Goal: Task Accomplishment & Management: Complete application form

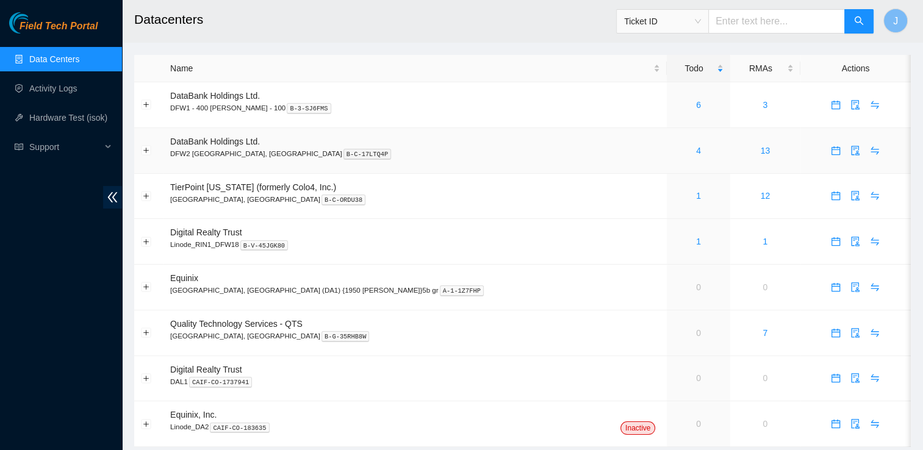
click at [674, 155] on div "4" at bounding box center [698, 150] width 49 height 13
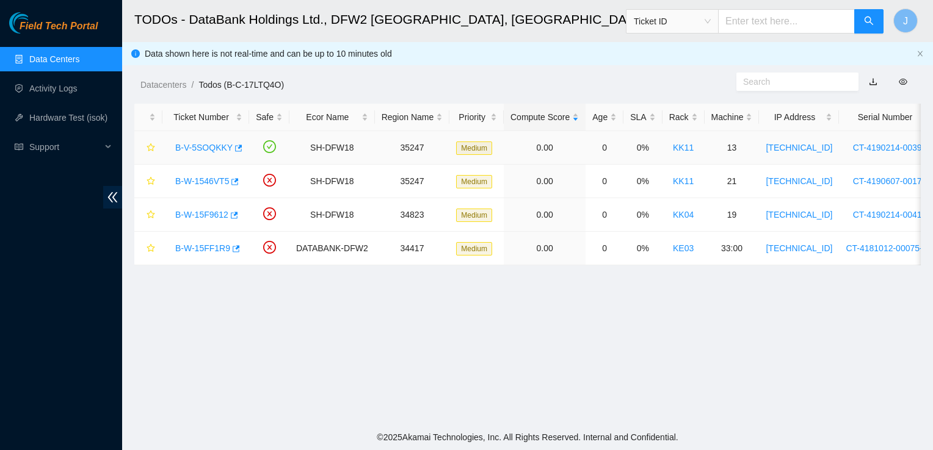
click at [212, 148] on link "B-V-5SOQKKY" at bounding box center [203, 148] width 57 height 10
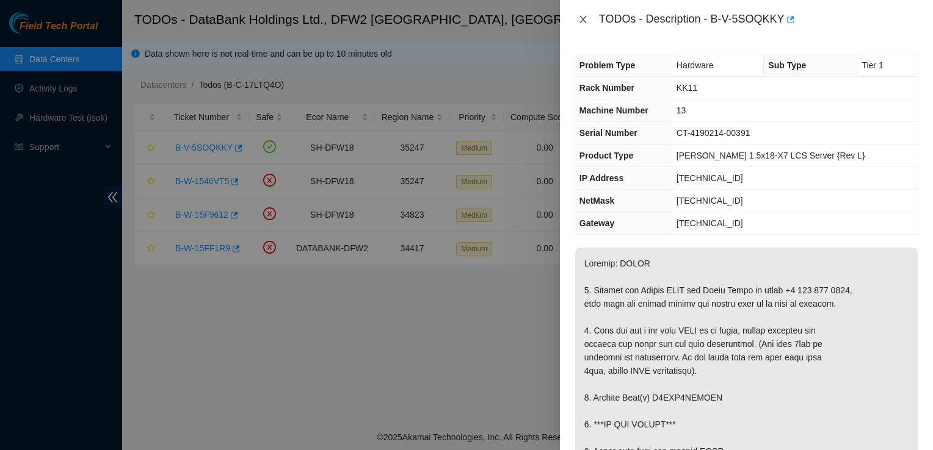
click at [576, 21] on button "Close" at bounding box center [582, 20] width 17 height 12
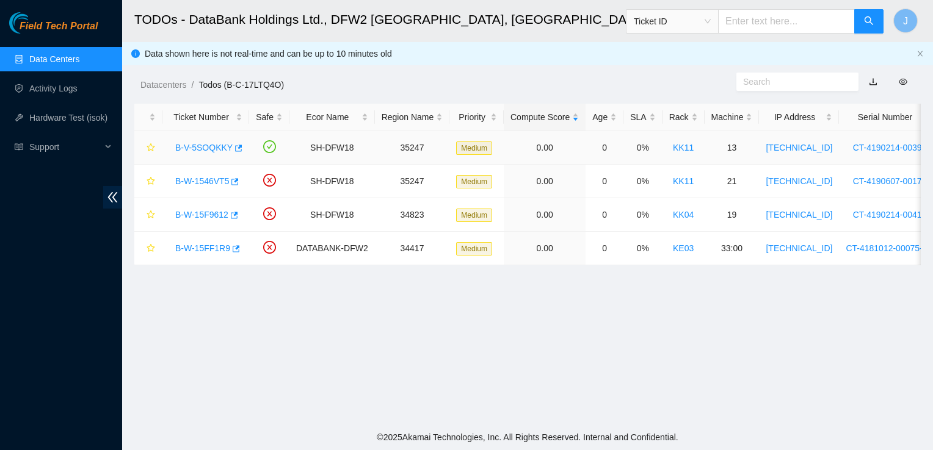
click at [220, 147] on link "B-V-5SOQKKY" at bounding box center [203, 148] width 57 height 10
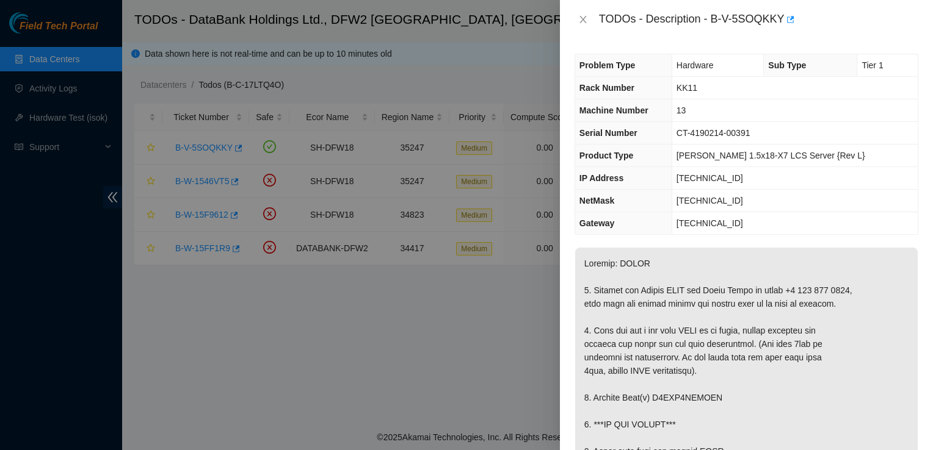
click at [206, 191] on div at bounding box center [466, 225] width 933 height 450
drag, startPoint x: 208, startPoint y: 184, endPoint x: 415, endPoint y: 95, distance: 225.5
click at [267, 140] on div at bounding box center [466, 225] width 933 height 450
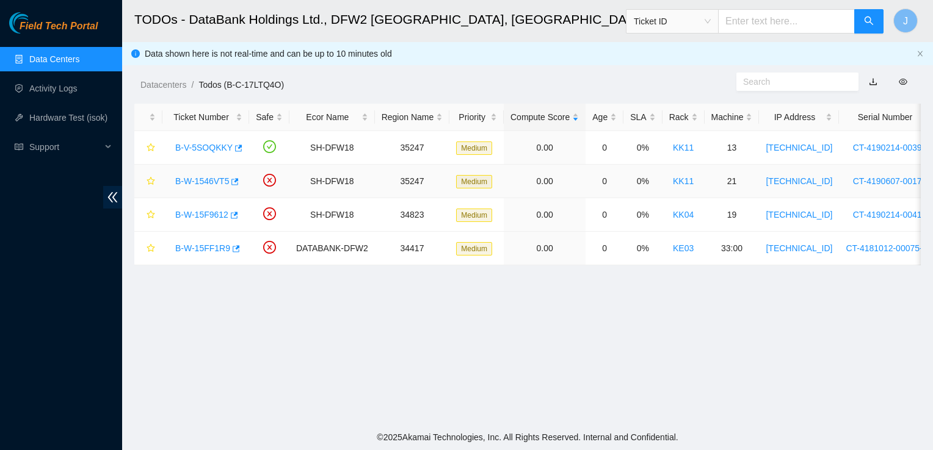
click at [212, 182] on link "B-W-1546VT5" at bounding box center [202, 181] width 54 height 10
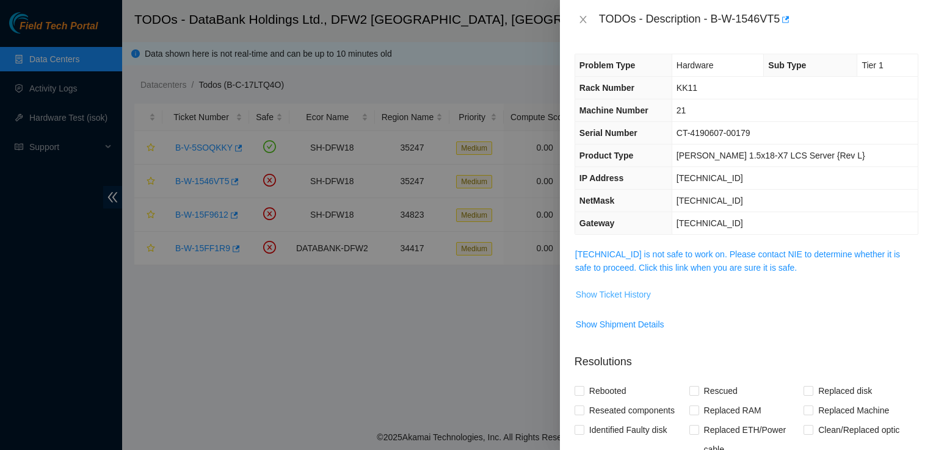
click at [613, 294] on span "Show Ticket History" at bounding box center [613, 294] width 75 height 13
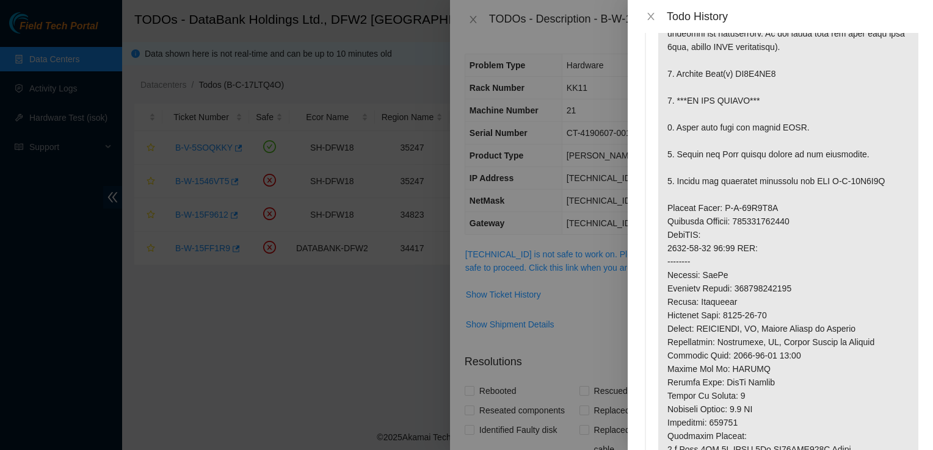
scroll to position [171, 0]
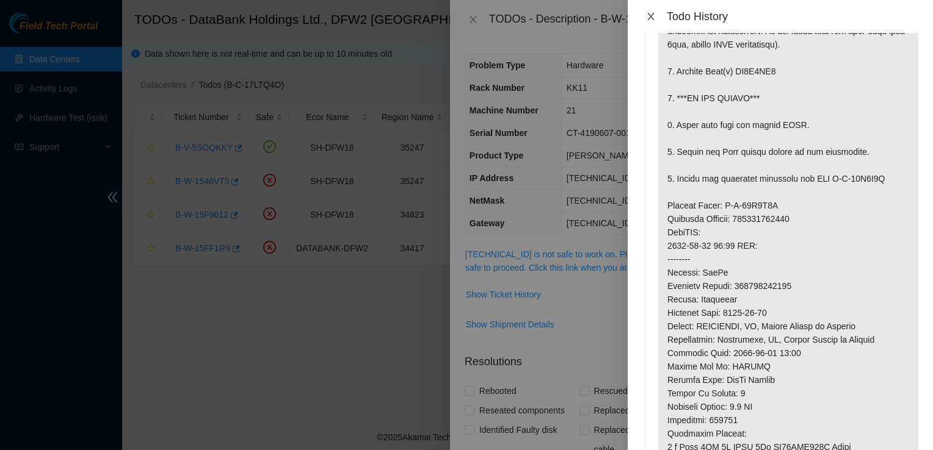
click at [648, 15] on icon "close" at bounding box center [651, 17] width 10 height 10
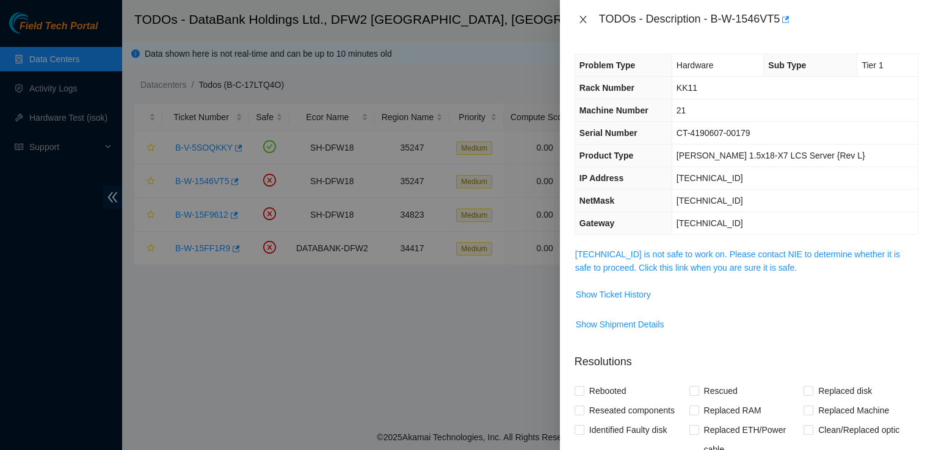
click at [581, 21] on icon "close" at bounding box center [582, 19] width 7 height 7
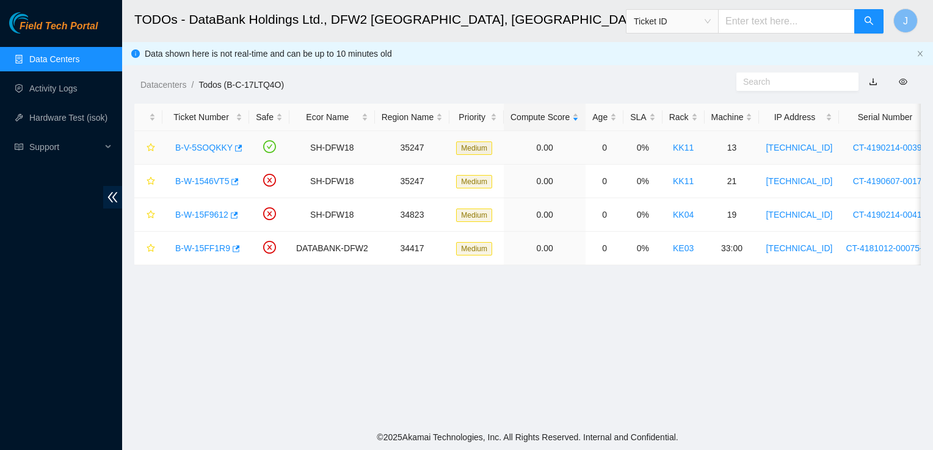
click at [193, 152] on link "B-V-5SOQKKY" at bounding box center [203, 148] width 57 height 10
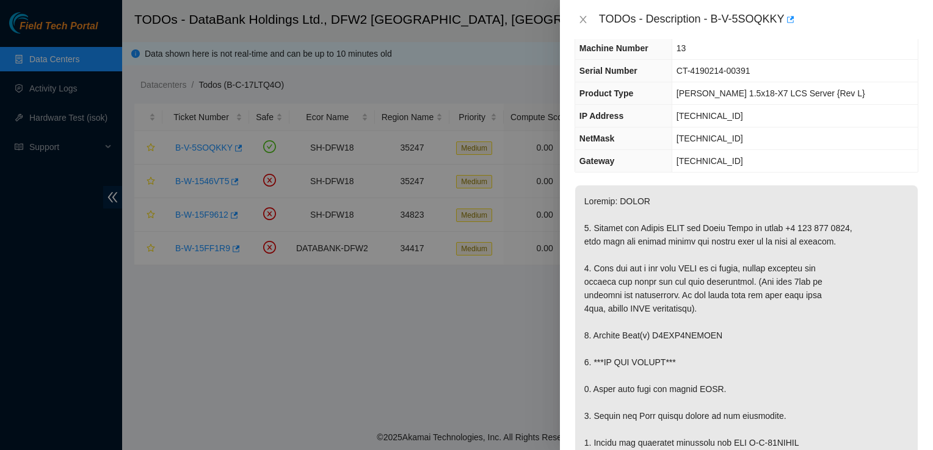
scroll to position [0, 0]
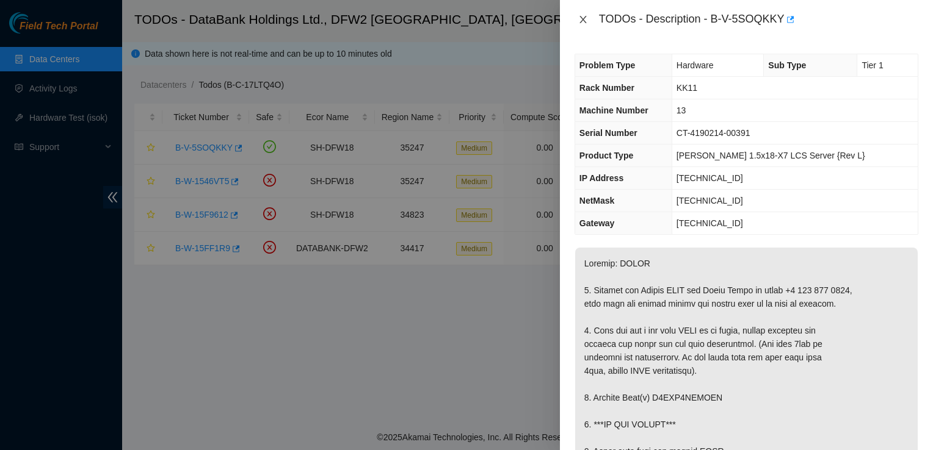
click at [585, 23] on icon "close" at bounding box center [582, 19] width 7 height 7
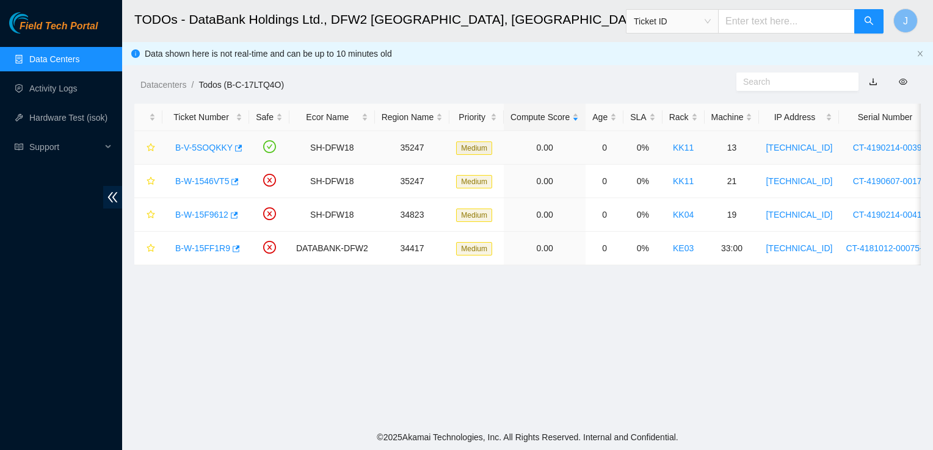
click at [209, 152] on link "B-V-5SOQKKY" at bounding box center [203, 148] width 57 height 10
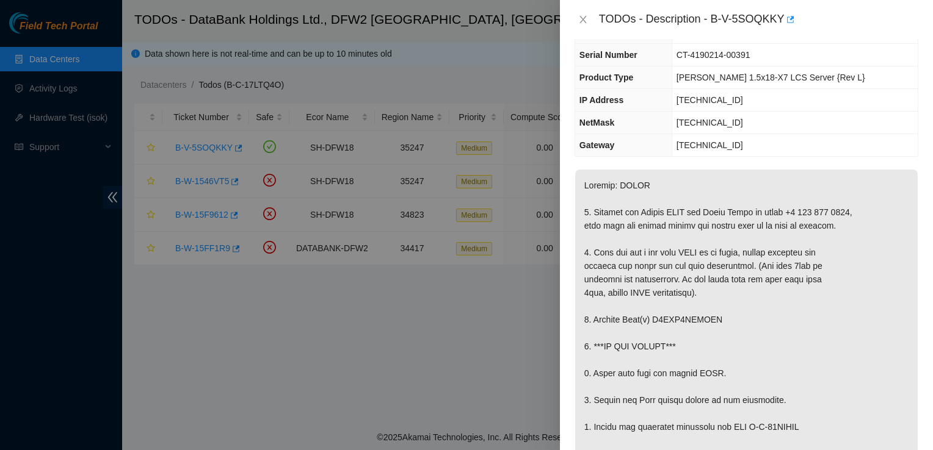
scroll to position [80, 0]
click at [584, 18] on icon "close" at bounding box center [582, 19] width 7 height 7
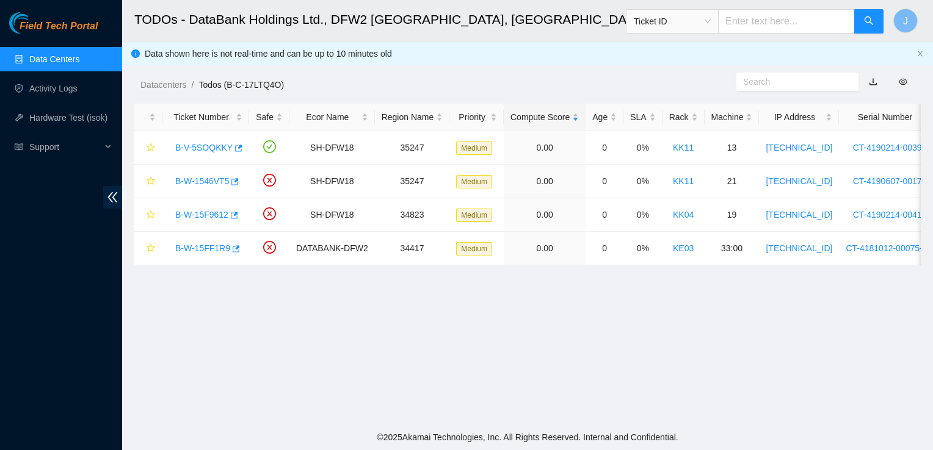
scroll to position [107, 0]
drag, startPoint x: 173, startPoint y: 146, endPoint x: 227, endPoint y: 153, distance: 54.7
click at [227, 153] on div "B-V-5SOQKKY" at bounding box center [205, 148] width 73 height 20
copy link "B-V-5SOQKKY"
drag, startPoint x: 173, startPoint y: 181, endPoint x: 227, endPoint y: 192, distance: 55.4
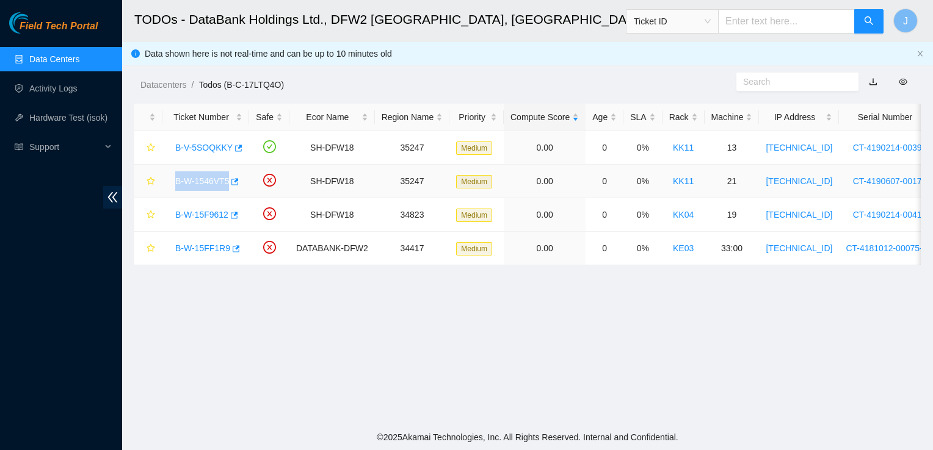
click at [227, 192] on td "B-W-1546VT5" at bounding box center [205, 182] width 87 height 34
copy link "B-W-1546VT5"
click at [200, 181] on link "B-W-1546VT5" at bounding box center [202, 181] width 54 height 10
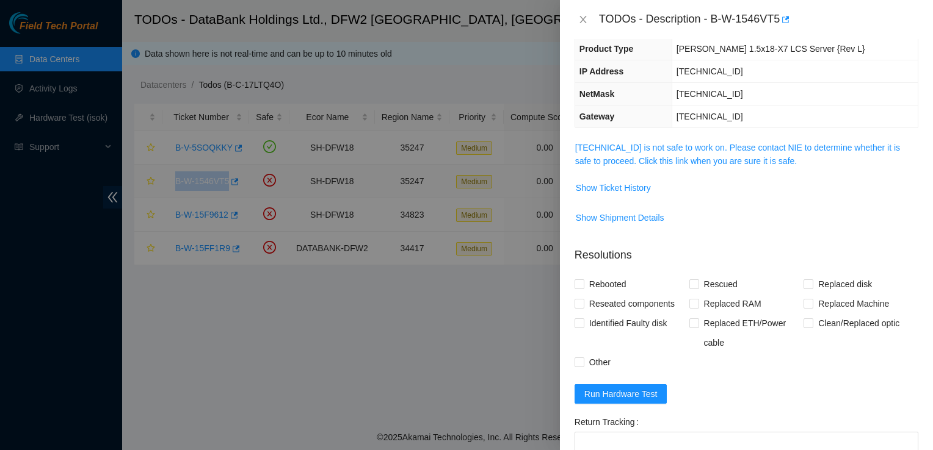
scroll to position [80, 0]
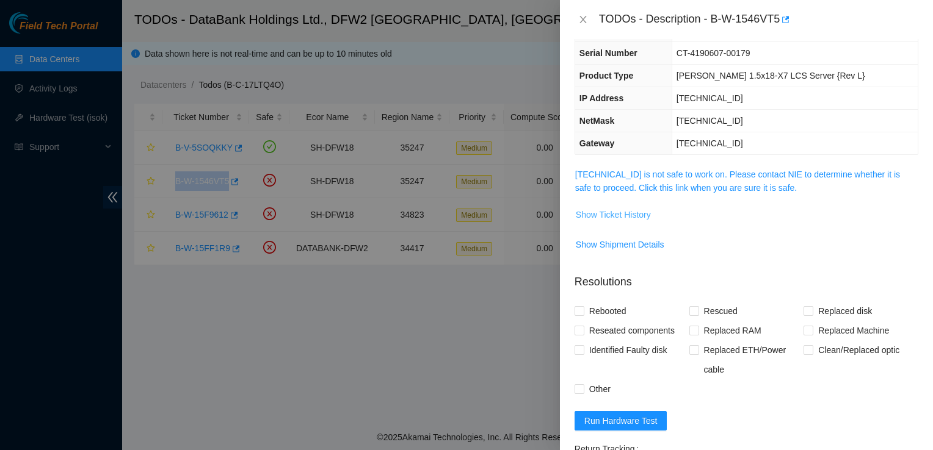
click at [603, 212] on span "Show Ticket History" at bounding box center [613, 214] width 75 height 13
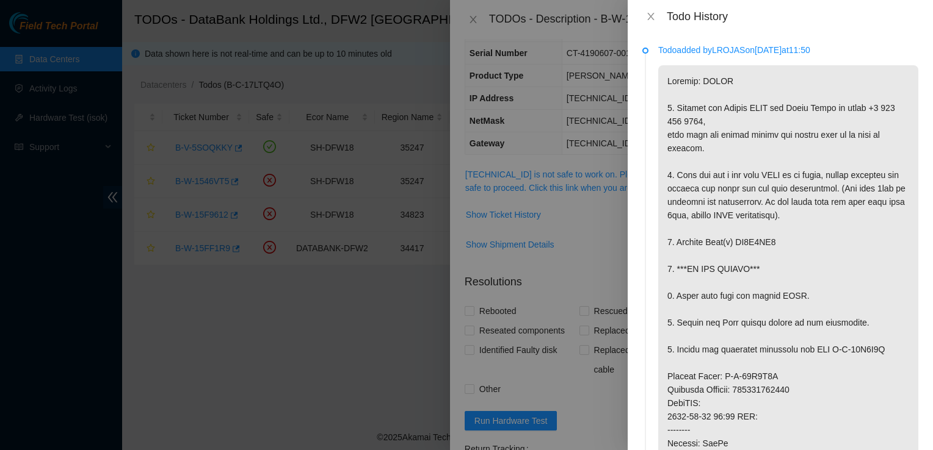
click at [574, 154] on div at bounding box center [466, 225] width 933 height 450
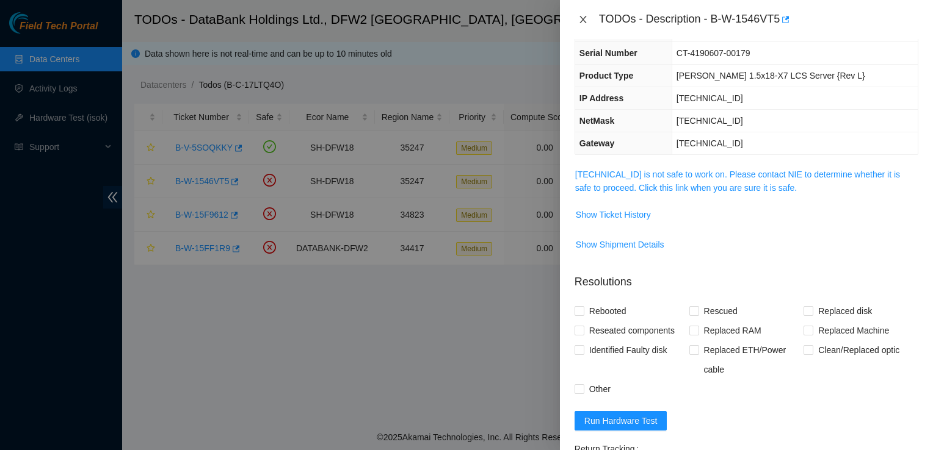
click at [580, 24] on icon "close" at bounding box center [583, 20] width 10 height 10
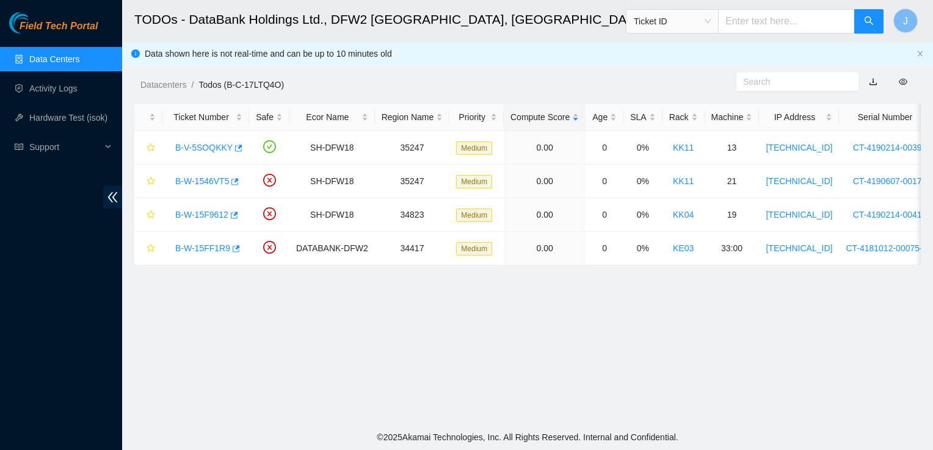
scroll to position [107, 0]
click at [212, 218] on link "B-W-15F9612" at bounding box center [201, 215] width 53 height 10
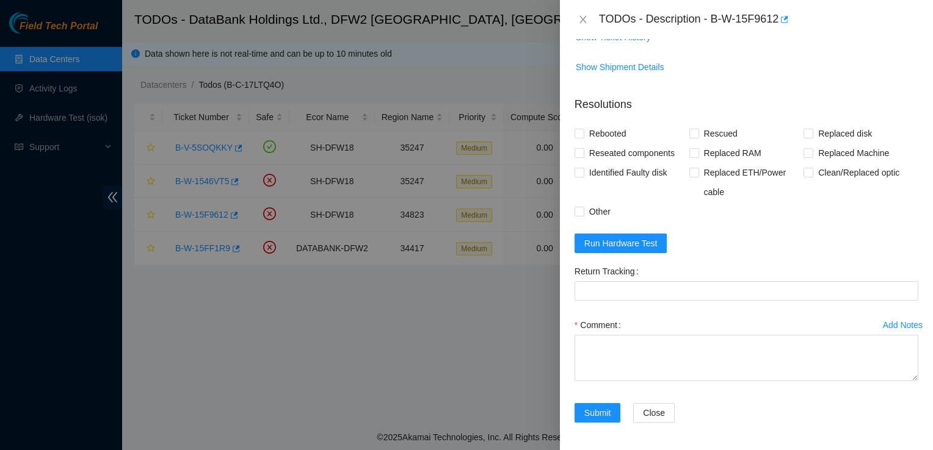
scroll to position [0, 0]
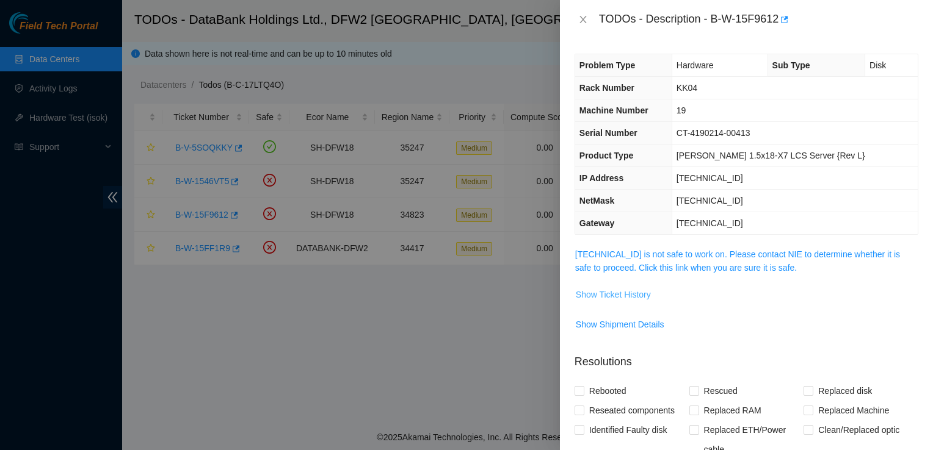
click at [621, 300] on span "Show Ticket History" at bounding box center [613, 294] width 75 height 13
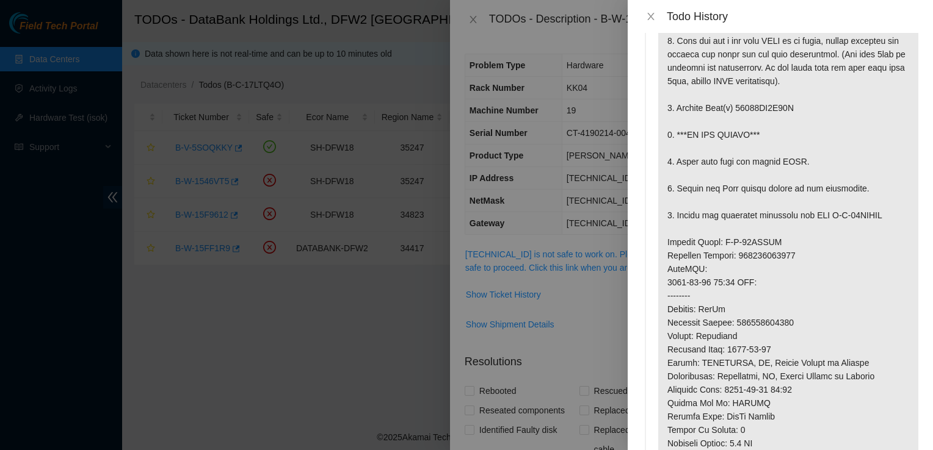
scroll to position [134, 0]
click at [656, 16] on button "Close" at bounding box center [650, 17] width 17 height 12
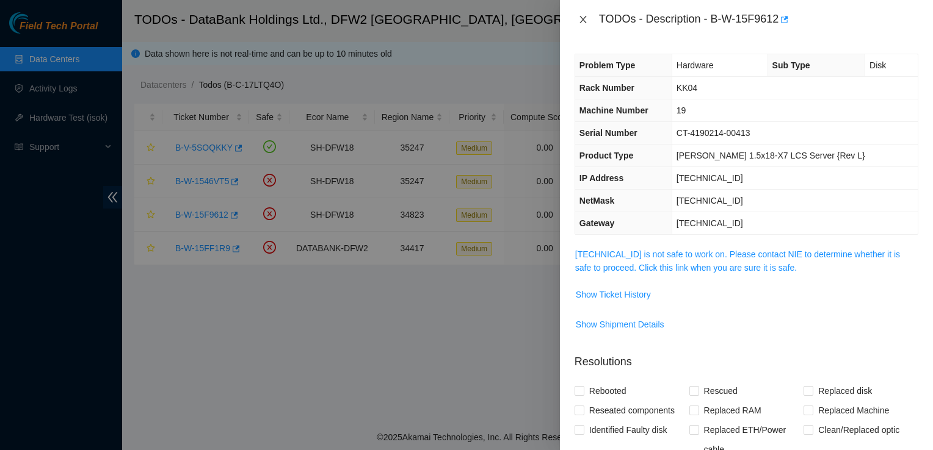
click at [588, 23] on button "Close" at bounding box center [582, 20] width 17 height 12
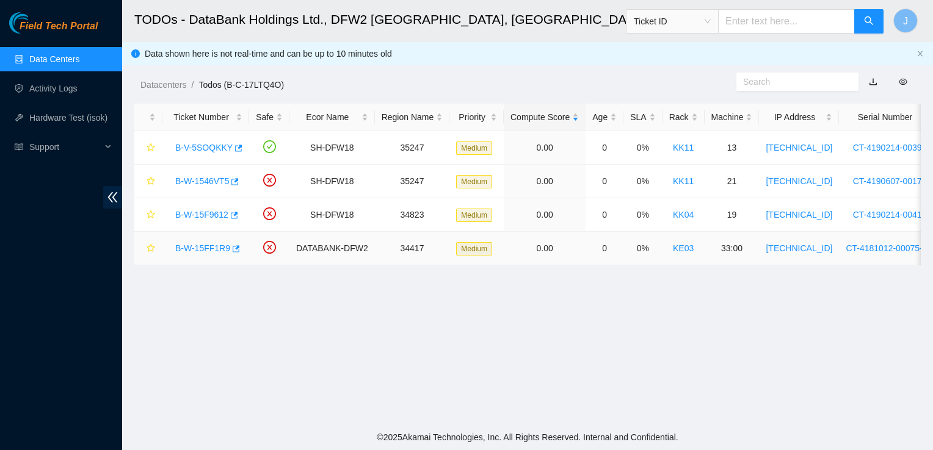
click at [194, 251] on link "B-W-15FF1R9" at bounding box center [202, 249] width 55 height 10
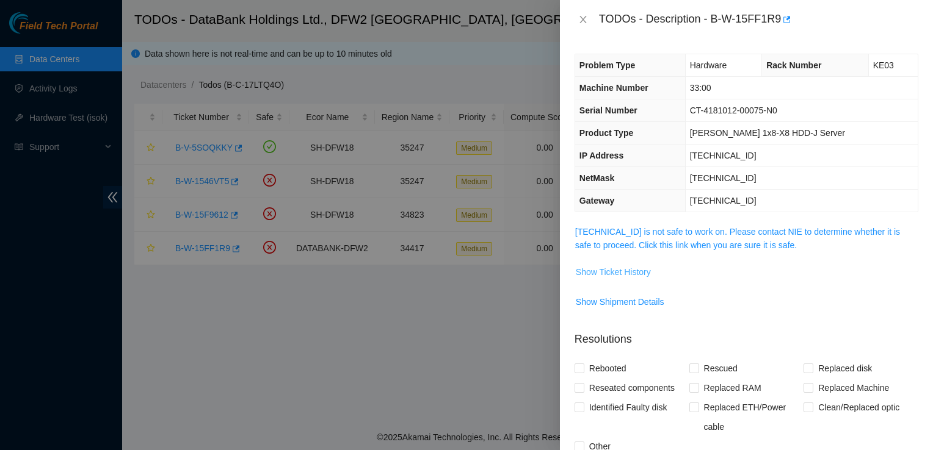
click at [621, 274] on span "Show Ticket History" at bounding box center [613, 272] width 75 height 13
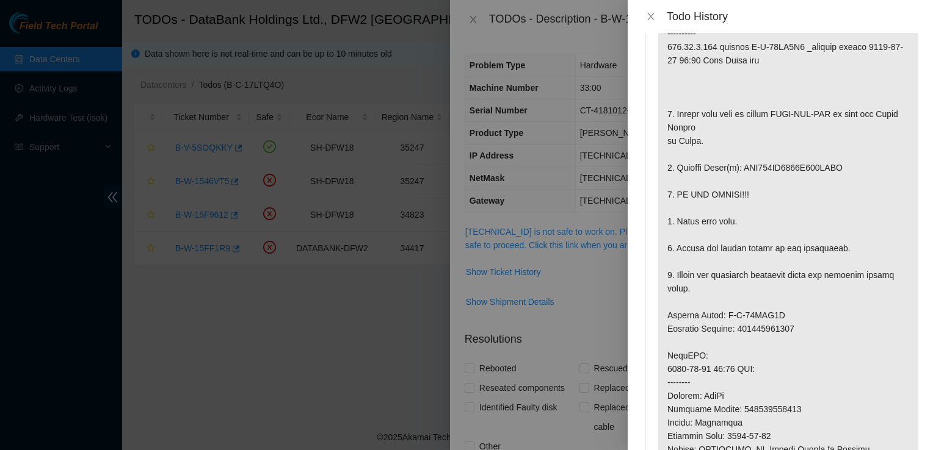
scroll to position [122, 0]
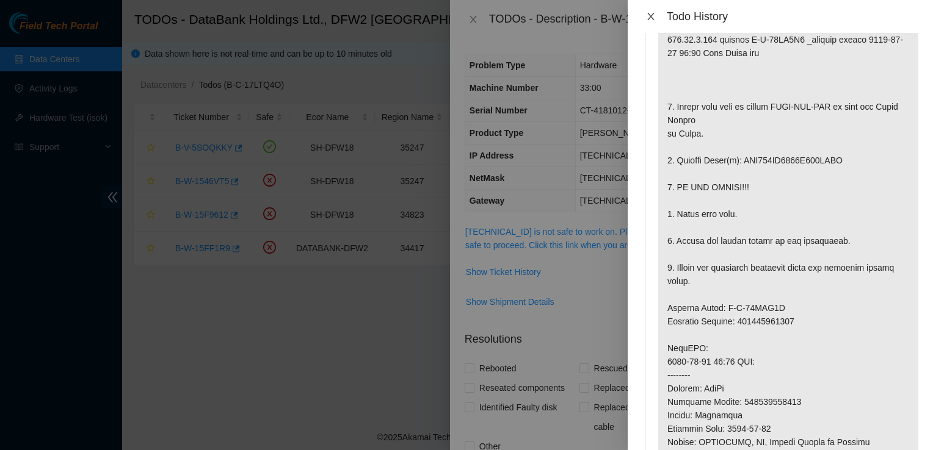
click at [649, 18] on icon "close" at bounding box center [650, 16] width 7 height 7
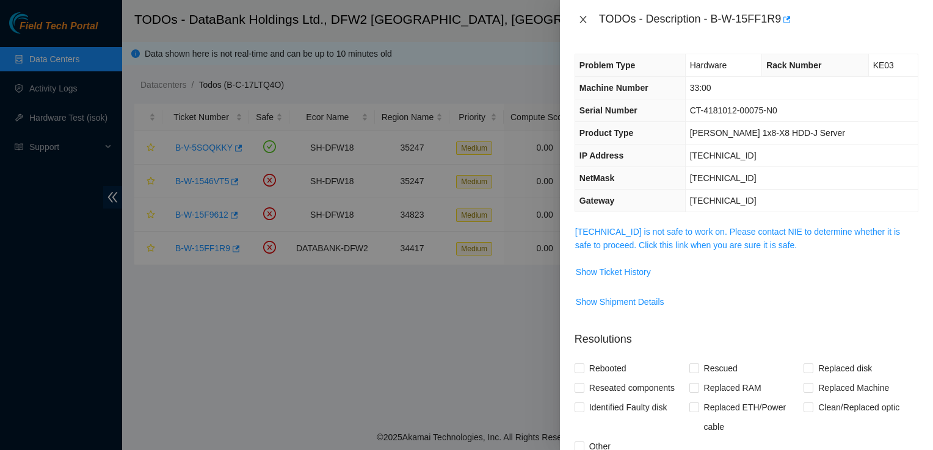
click at [584, 20] on icon "close" at bounding box center [583, 20] width 10 height 10
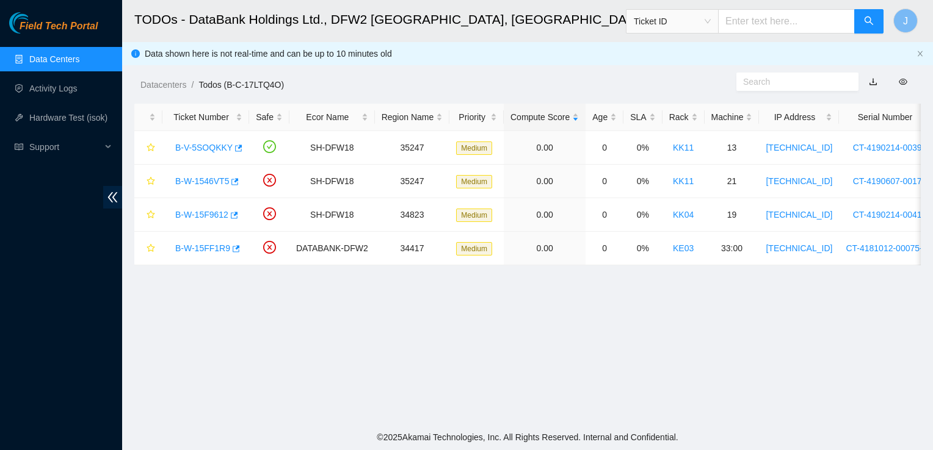
click at [932, 20] on div "TODOs - Description - undefined Problem Type N/A Rack Number N/A Machine Number…" at bounding box center [933, 225] width 0 height 450
click at [463, 54] on div "Datacenters / Todos (B-C-17LTQ4O) /" at bounding box center [426, 57] width 608 height 68
click at [212, 151] on link "B-V-5SOQKKY" at bounding box center [203, 148] width 57 height 10
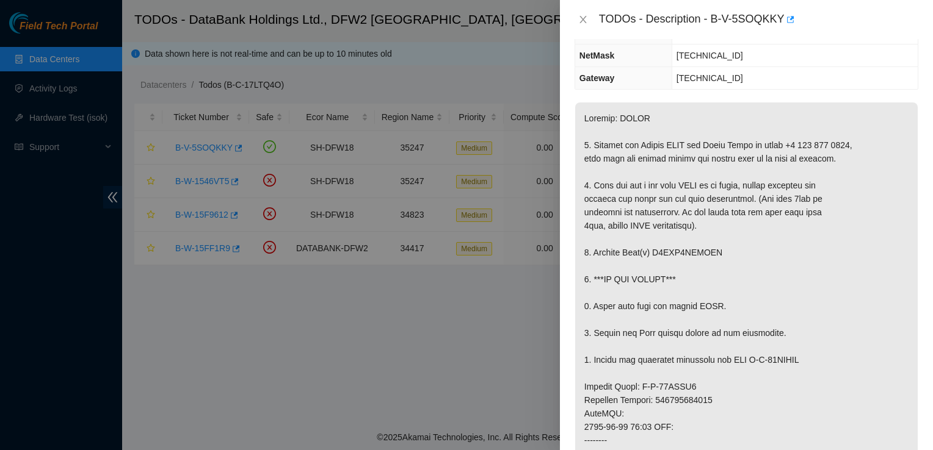
scroll to position [0, 0]
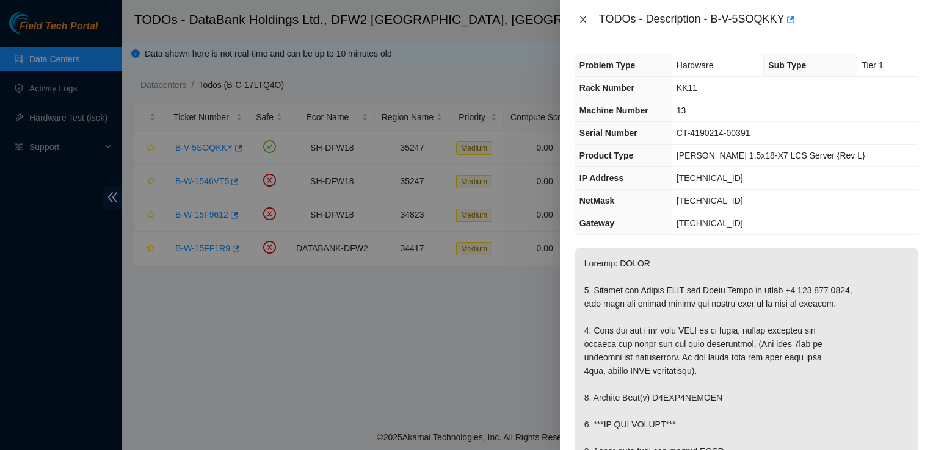
click at [580, 23] on icon "close" at bounding box center [582, 19] width 7 height 7
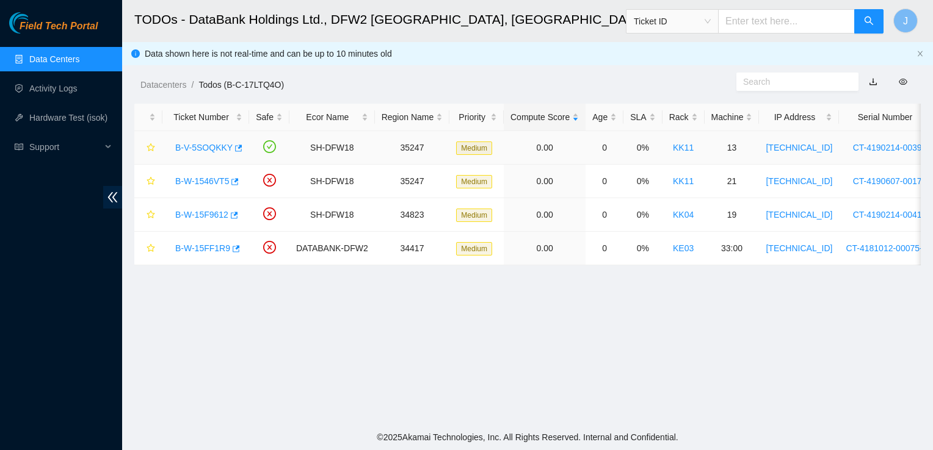
click at [205, 149] on link "B-V-5SOQKKY" at bounding box center [203, 148] width 57 height 10
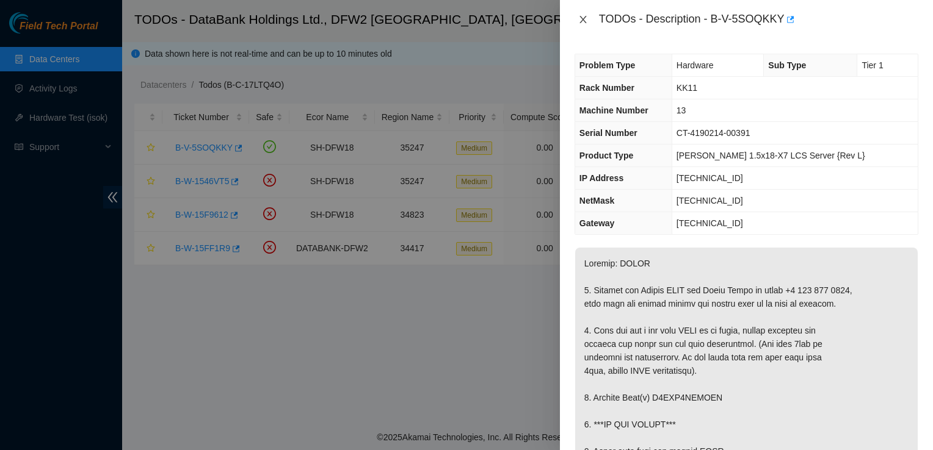
click at [587, 16] on icon "close" at bounding box center [583, 20] width 10 height 10
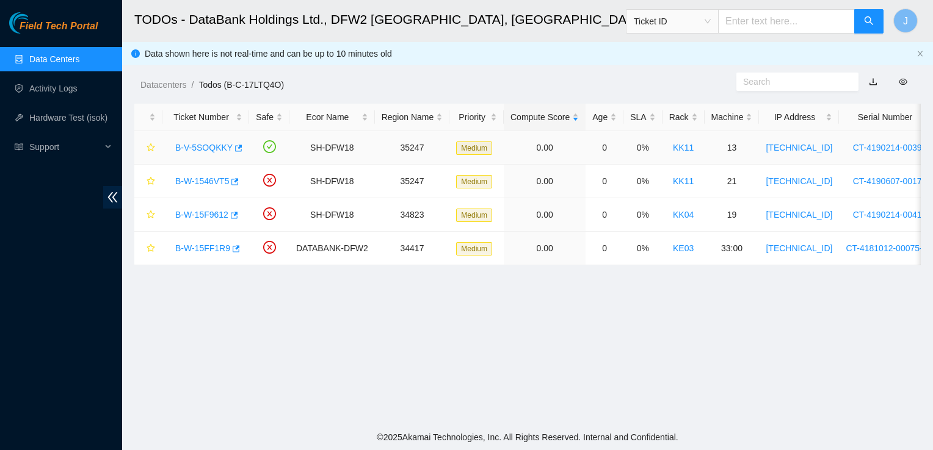
click at [200, 144] on link "B-V-5SOQKKY" at bounding box center [203, 148] width 57 height 10
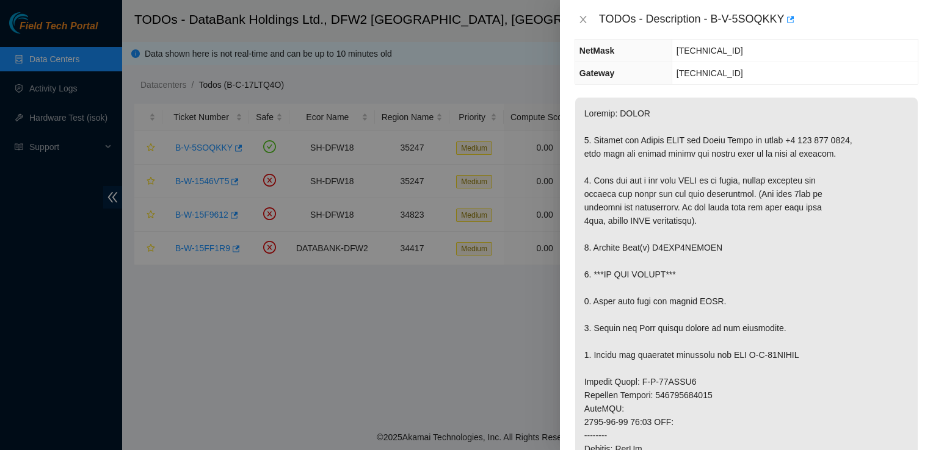
scroll to position [150, 0]
click at [581, 20] on icon "close" at bounding box center [583, 20] width 10 height 10
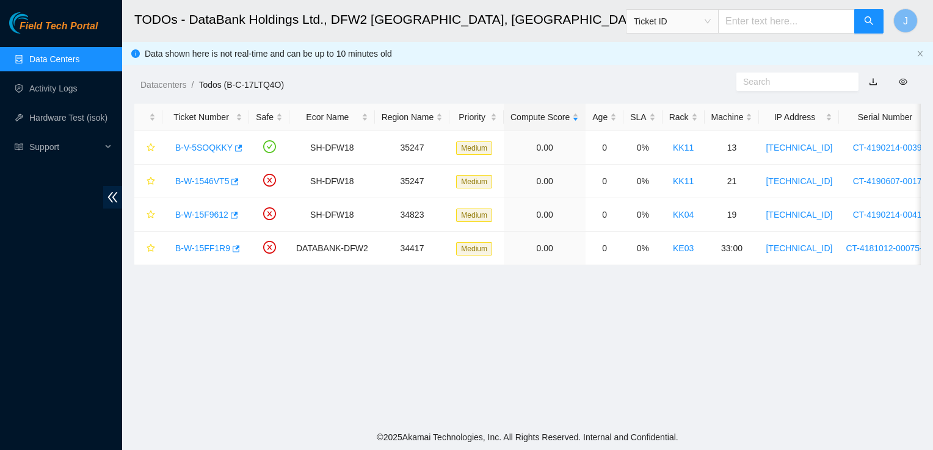
scroll to position [190, 0]
click at [208, 178] on link "B-W-1546VT5" at bounding box center [202, 181] width 54 height 10
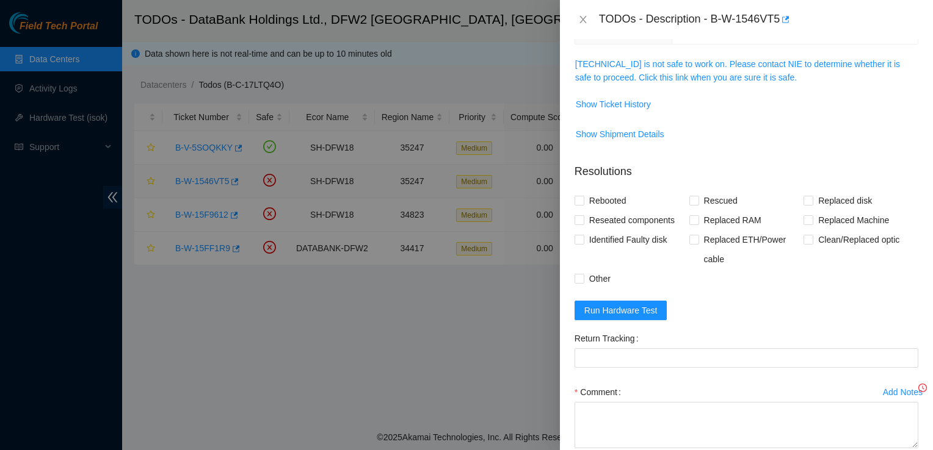
scroll to position [150, 0]
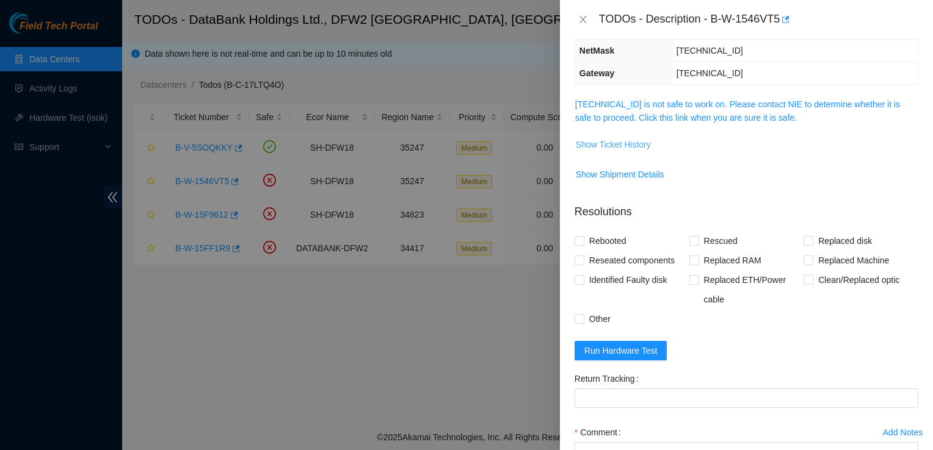
click at [633, 145] on span "Show Ticket History" at bounding box center [613, 144] width 75 height 13
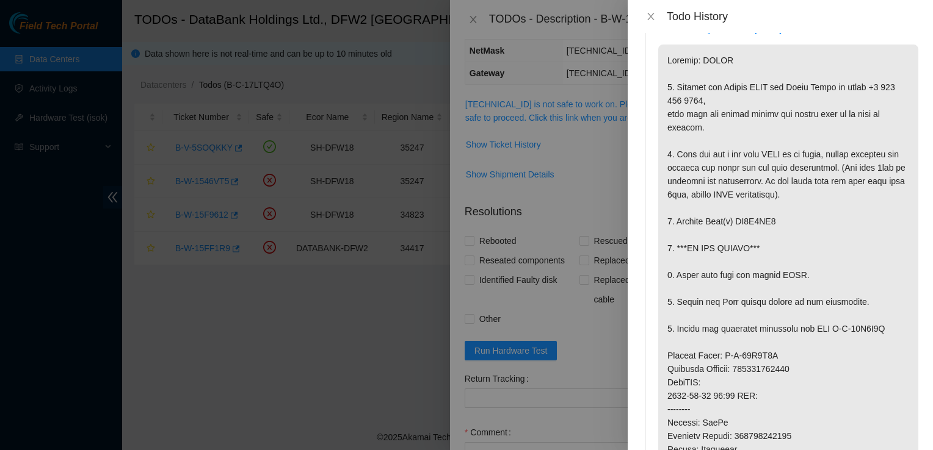
scroll to position [21, 0]
drag, startPoint x: 779, startPoint y: 261, endPoint x: 734, endPoint y: 267, distance: 45.6
click at [734, 267] on p at bounding box center [788, 375] width 260 height 663
copy p "ZC1A9KJ5"
click at [649, 16] on icon "close" at bounding box center [651, 17] width 10 height 10
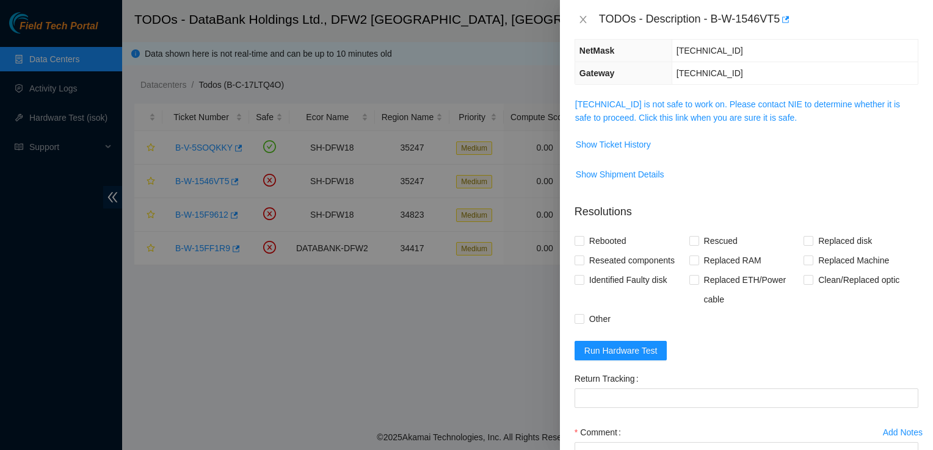
scroll to position [0, 0]
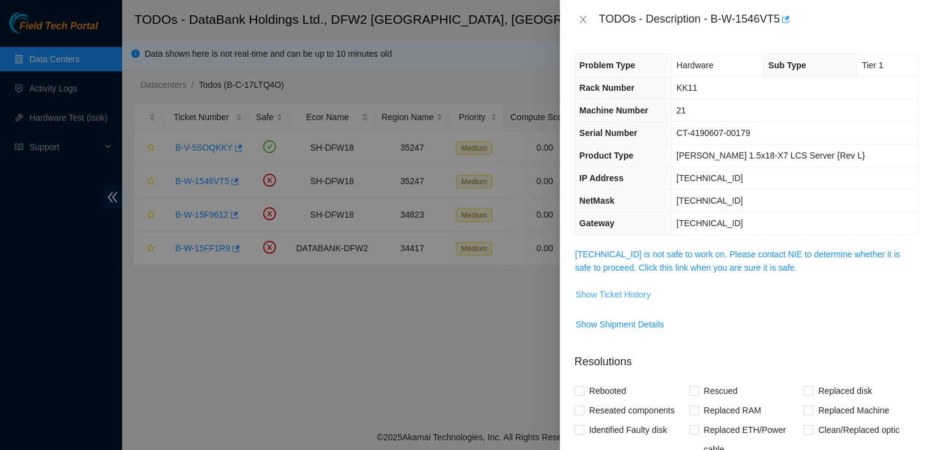
click at [619, 294] on span "Show Ticket History" at bounding box center [613, 294] width 75 height 13
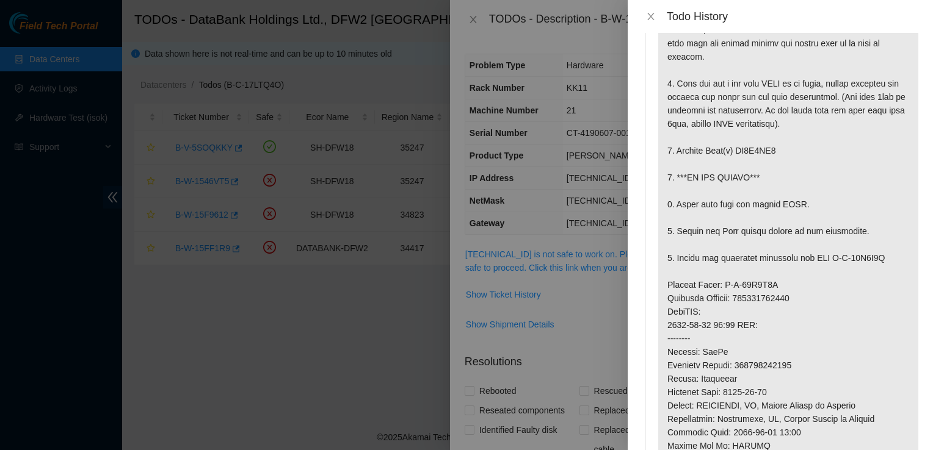
scroll to position [101, 0]
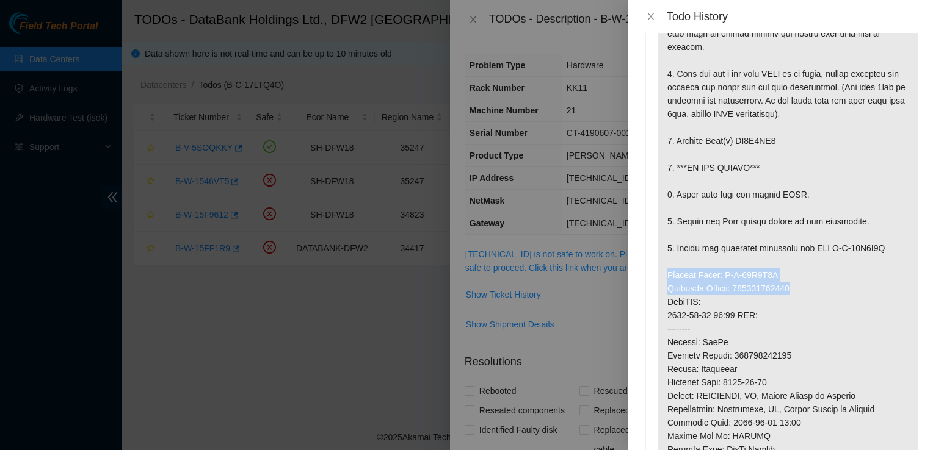
drag, startPoint x: 662, startPoint y: 317, endPoint x: 811, endPoint y: 328, distance: 149.3
click at [811, 328] on p at bounding box center [788, 295] width 260 height 663
copy p "Service Order: B-W-15G5M3P Tracking Numbers: 463470050052"
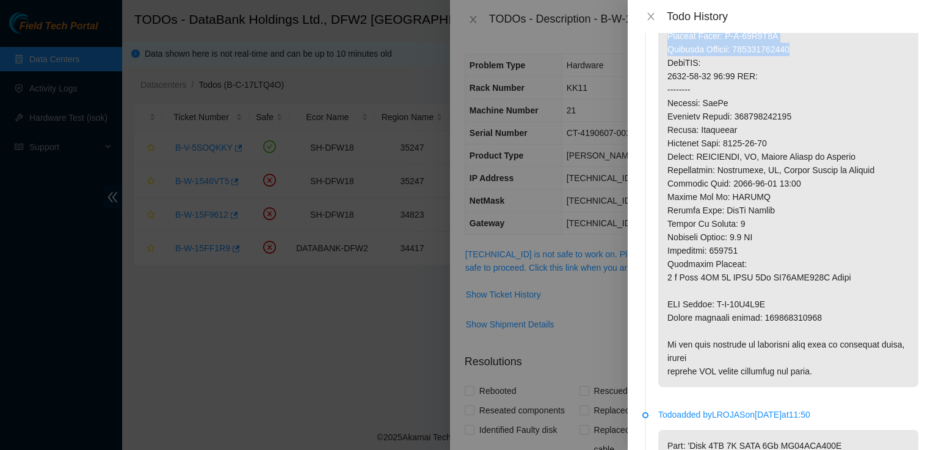
scroll to position [341, 0]
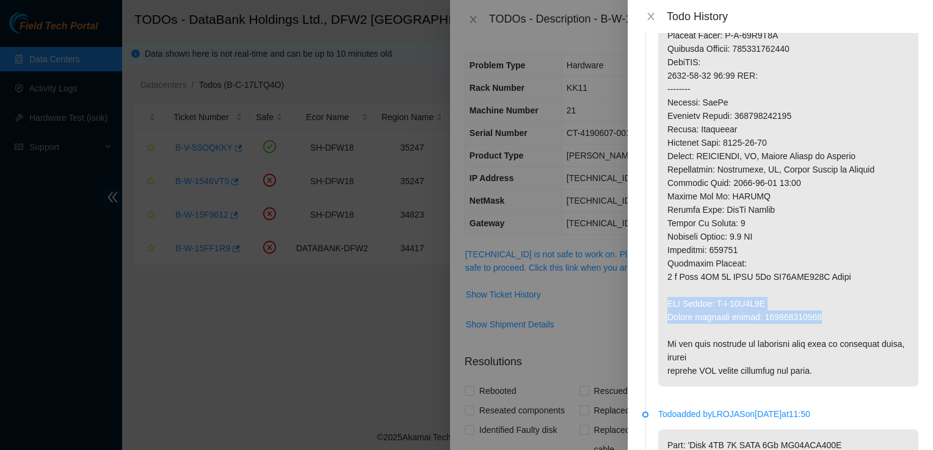
drag, startPoint x: 835, startPoint y: 361, endPoint x: 663, endPoint y: 344, distance: 173.0
click at [663, 344] on p at bounding box center [788, 55] width 260 height 663
copy p "RMA Return: B-W-15G5M3Y Return tracking number: 463470050063"
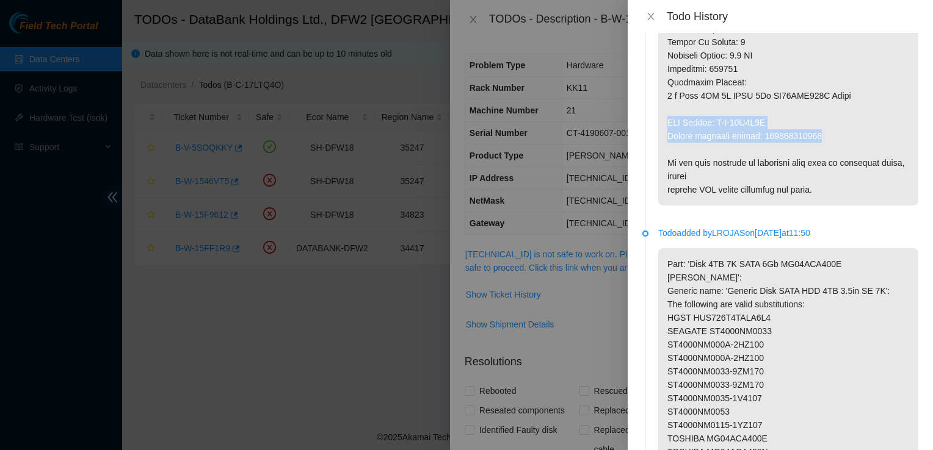
scroll to position [519, 0]
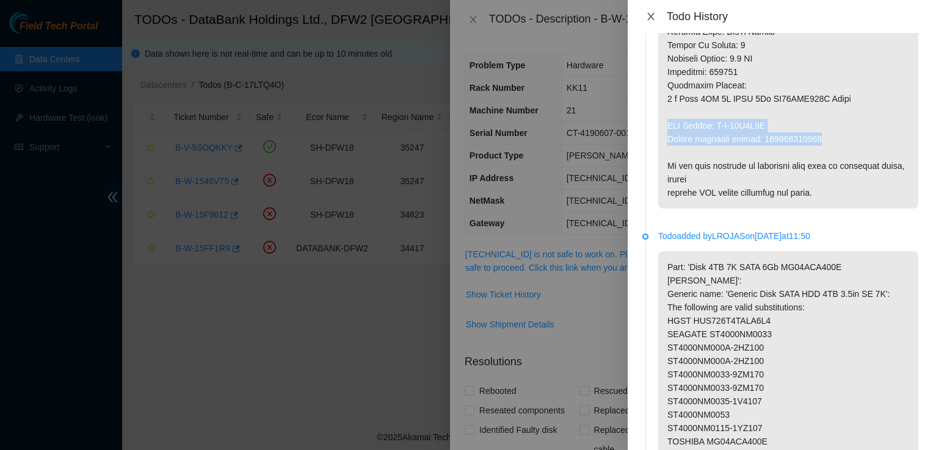
click at [648, 15] on icon "close" at bounding box center [651, 17] width 10 height 10
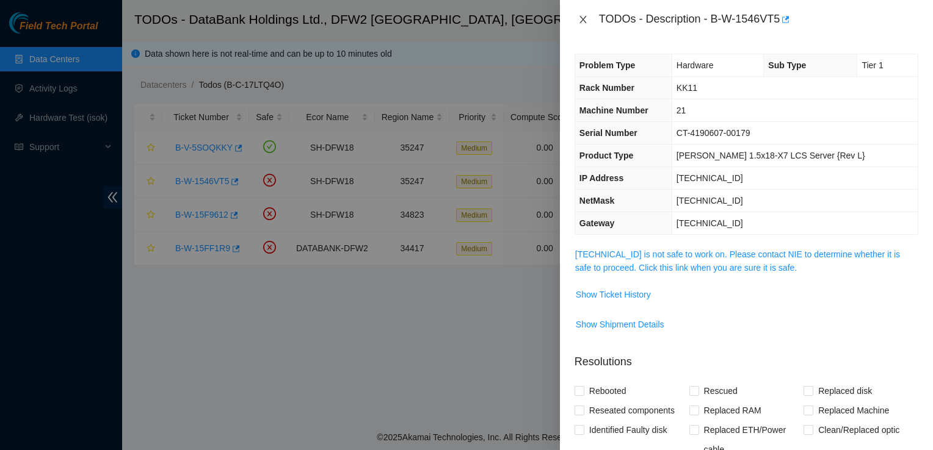
click at [583, 15] on icon "close" at bounding box center [583, 20] width 10 height 10
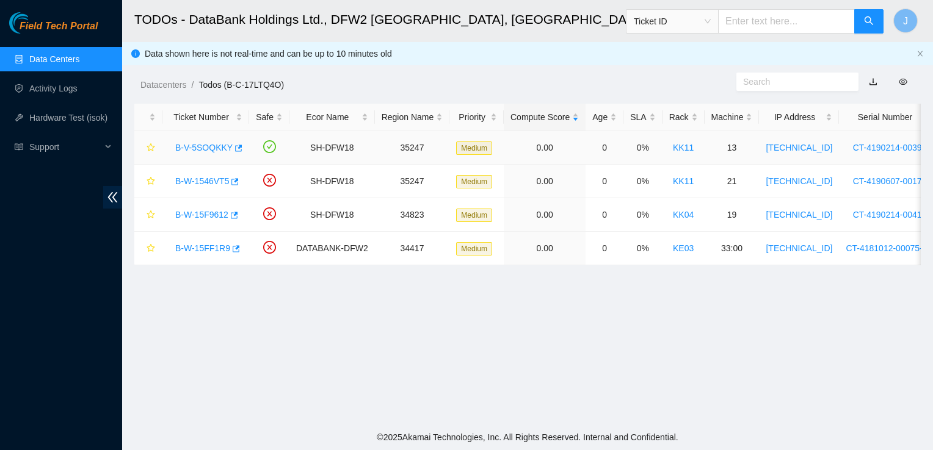
click at [215, 146] on link "B-V-5SOQKKY" at bounding box center [203, 148] width 57 height 10
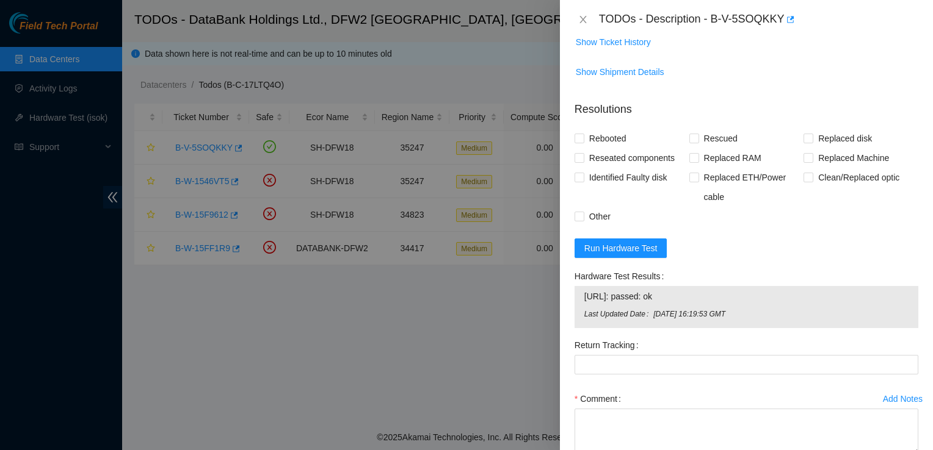
scroll to position [865, 0]
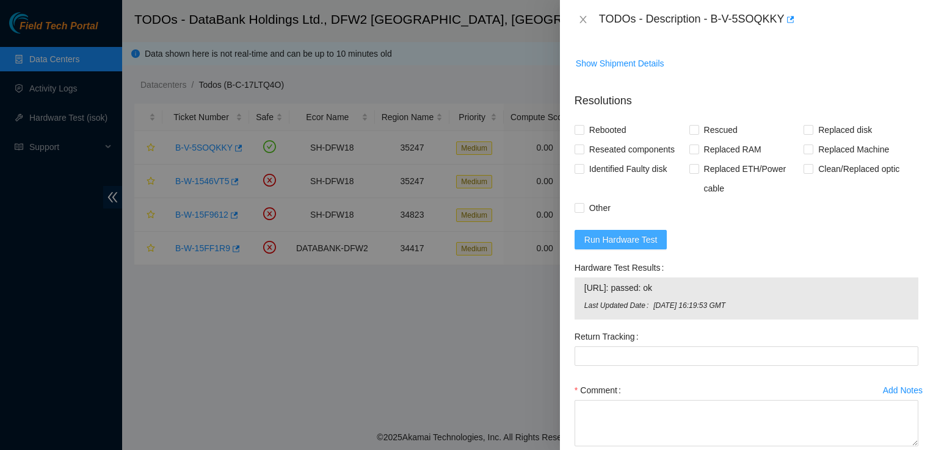
click at [654, 248] on button "Run Hardware Test" at bounding box center [620, 240] width 93 height 20
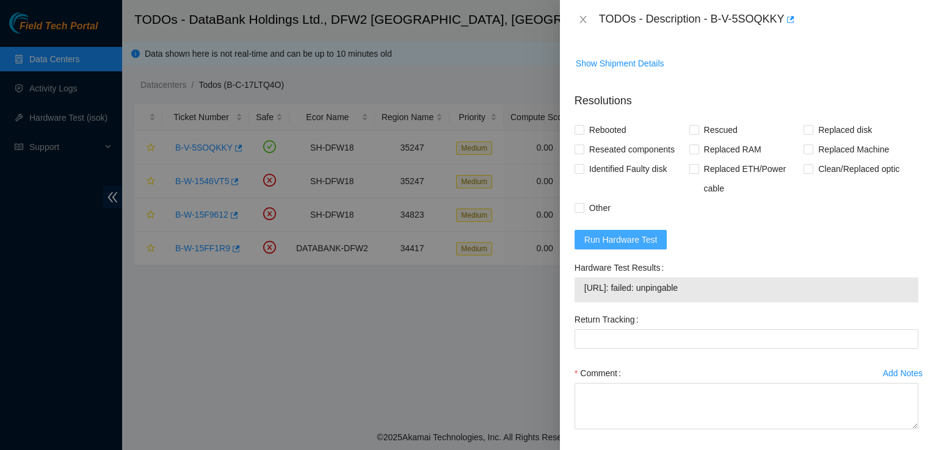
click at [639, 246] on button "Run Hardware Test" at bounding box center [620, 240] width 93 height 20
click at [582, 17] on icon "close" at bounding box center [583, 20] width 10 height 10
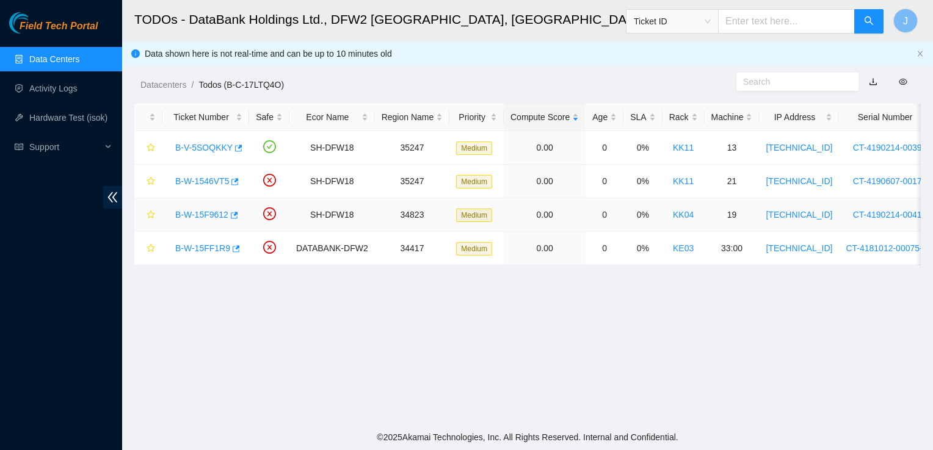
scroll to position [279, 0]
click at [207, 217] on link "B-W-15F9612" at bounding box center [201, 215] width 53 height 10
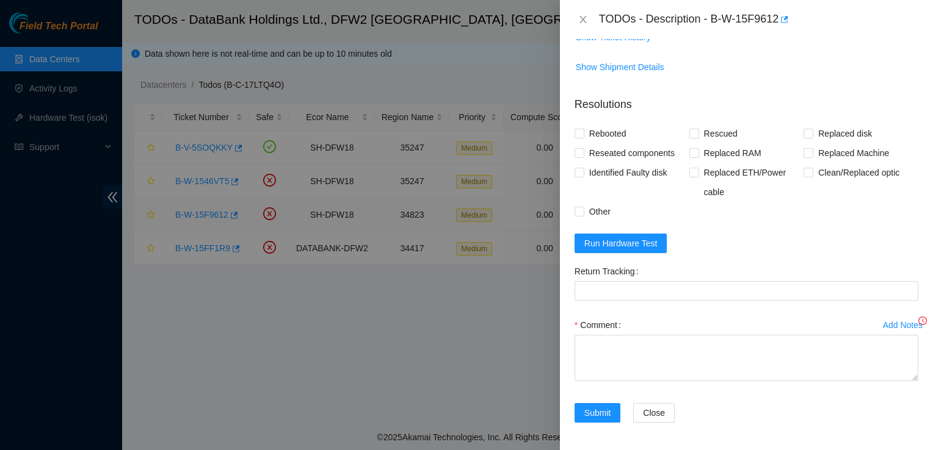
click at [207, 217] on div at bounding box center [466, 225] width 933 height 450
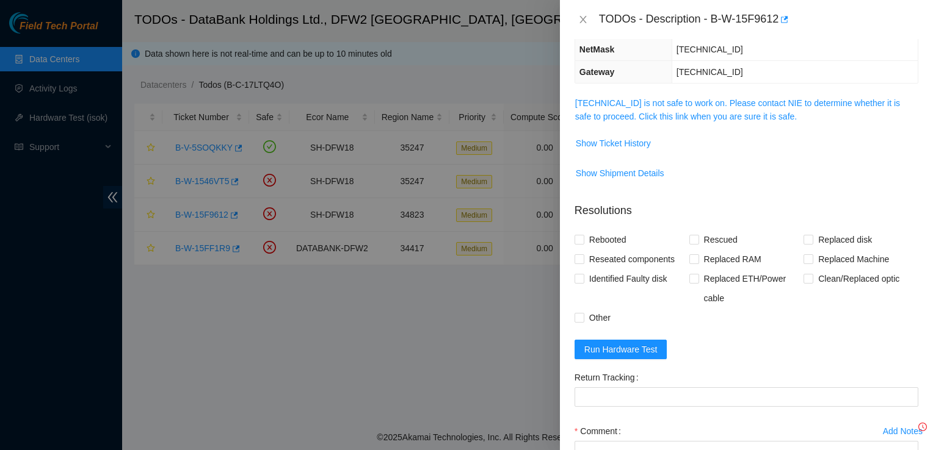
scroll to position [0, 0]
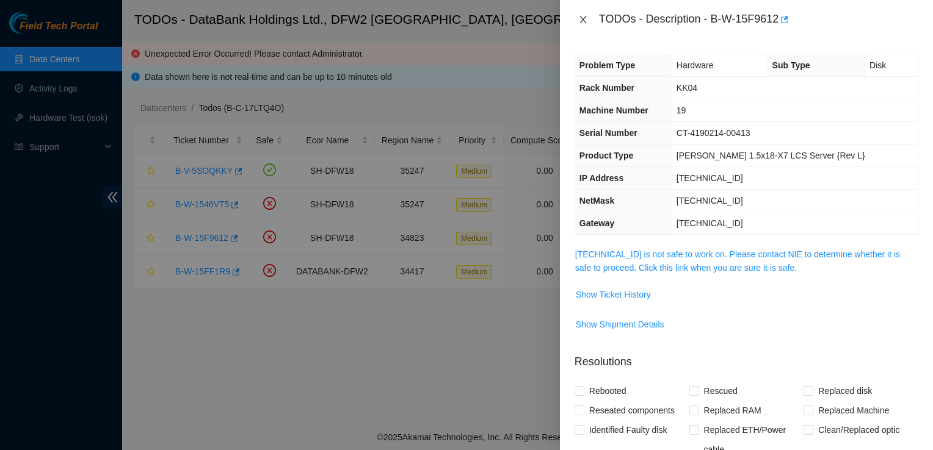
click at [578, 21] on icon "close" at bounding box center [583, 20] width 10 height 10
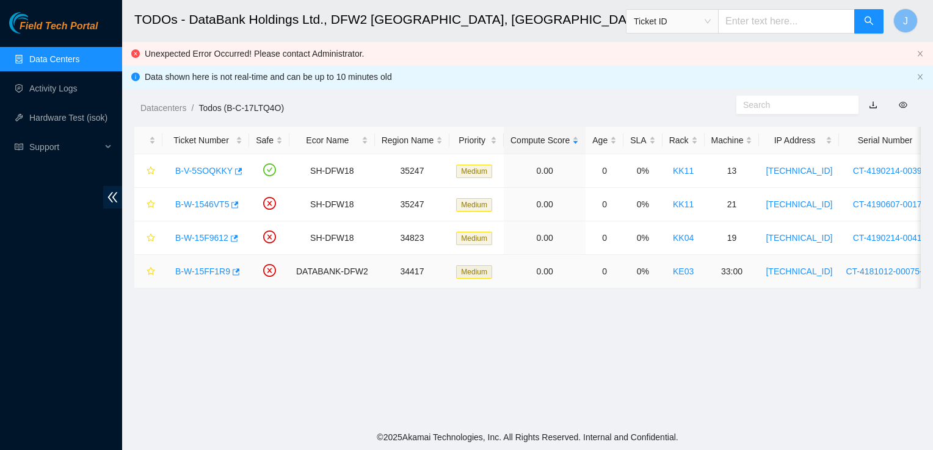
click at [193, 270] on link "B-W-15FF1R9" at bounding box center [202, 272] width 55 height 10
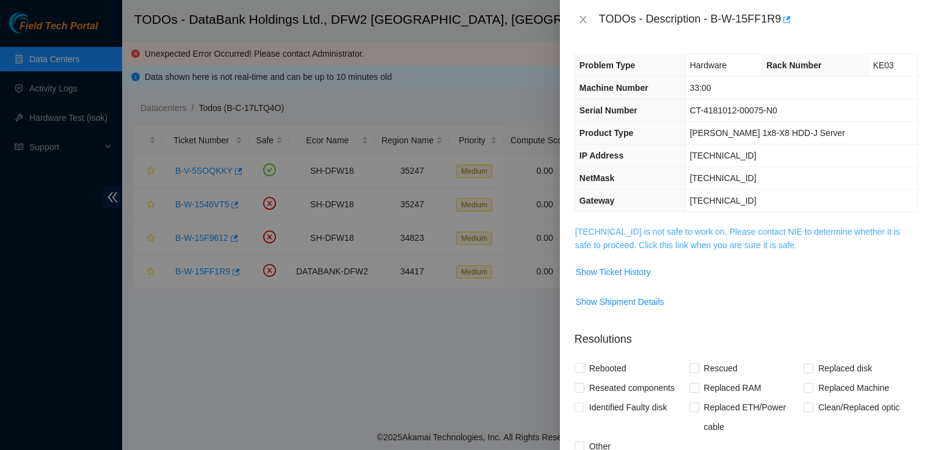
scroll to position [2, 0]
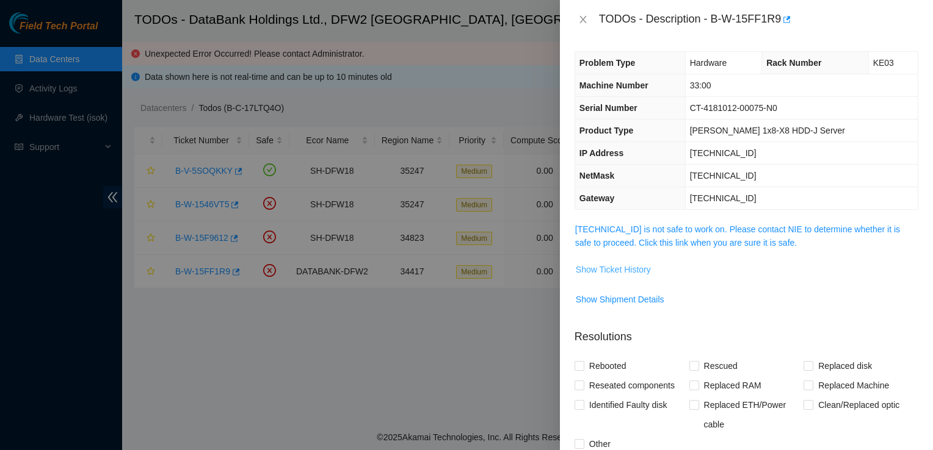
click at [630, 272] on span "Show Ticket History" at bounding box center [613, 269] width 75 height 13
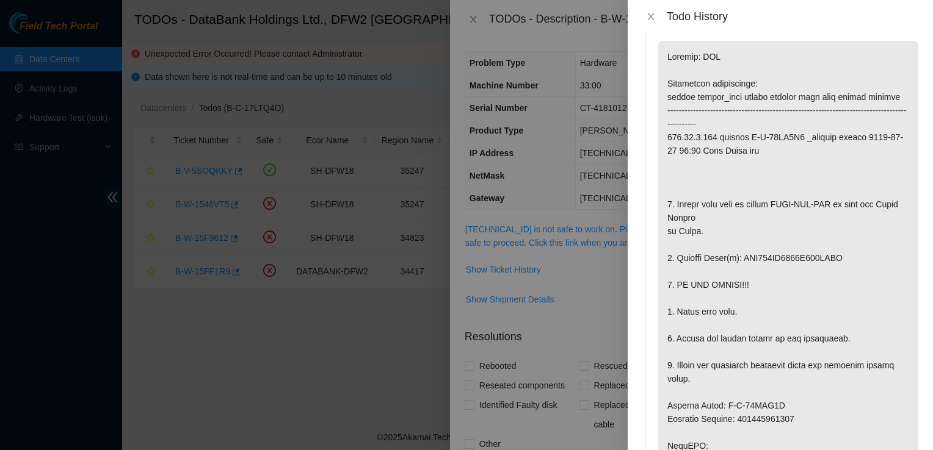
scroll to position [24, 0]
click at [801, 240] on p at bounding box center [788, 426] width 260 height 770
click at [652, 19] on icon "close" at bounding box center [650, 16] width 7 height 7
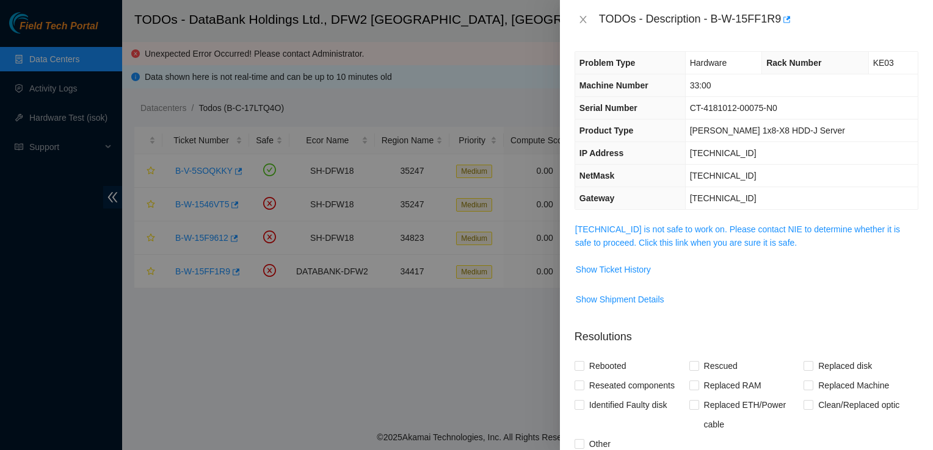
click at [356, 323] on div at bounding box center [466, 225] width 933 height 450
drag, startPoint x: 711, startPoint y: 22, endPoint x: 778, endPoint y: 29, distance: 66.9
click at [778, 29] on div "TODOs - Description - B-W-15FF1R9" at bounding box center [758, 20] width 319 height 20
copy div "B-W-15FF1R9"
click at [585, 18] on icon "close" at bounding box center [583, 20] width 10 height 10
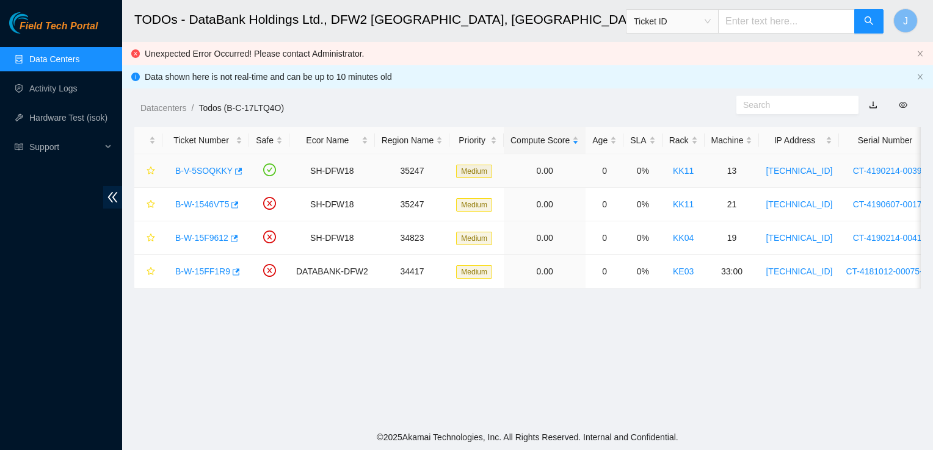
click at [225, 168] on link "B-V-5SOQKKY" at bounding box center [203, 171] width 57 height 10
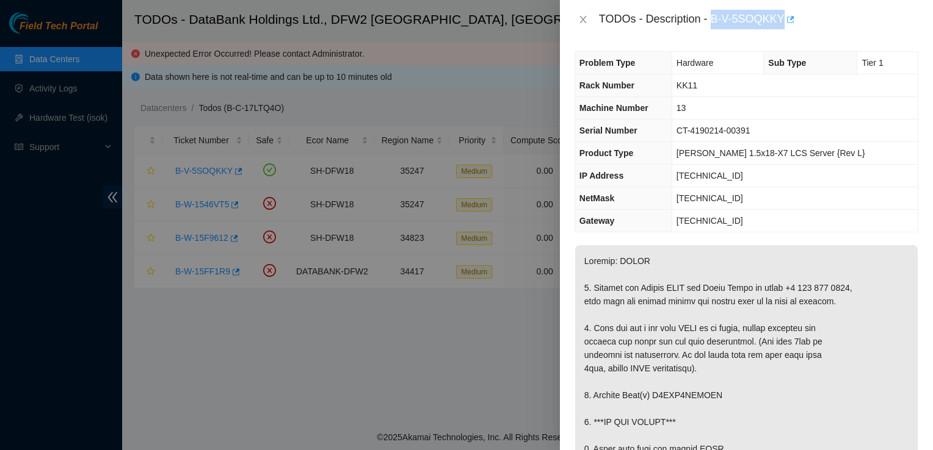
drag, startPoint x: 712, startPoint y: 23, endPoint x: 787, endPoint y: 23, distance: 75.1
click at [787, 23] on div "TODOs - Description - B-V-5SOQKKY" at bounding box center [758, 20] width 319 height 20
copy div "B-V-5SOQKKY"
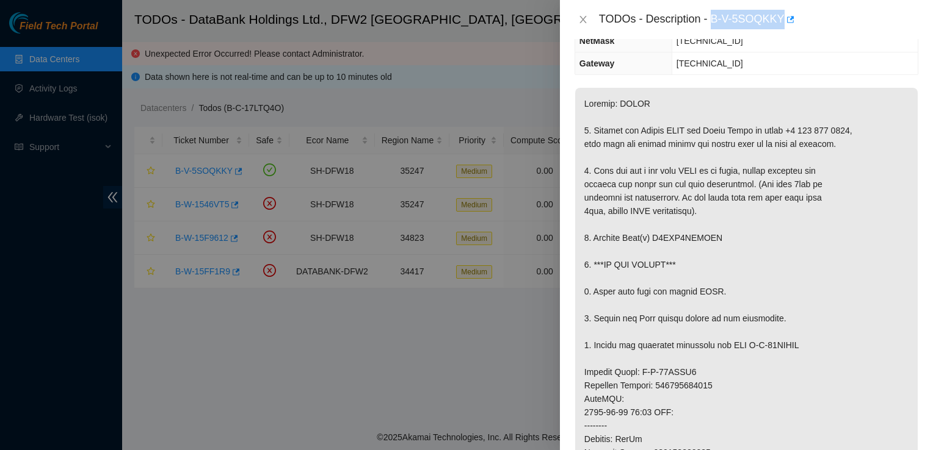
scroll to position [161, 0]
drag, startPoint x: 801, startPoint y: 342, endPoint x: 730, endPoint y: 345, distance: 71.5
click at [730, 345] on p at bounding box center [746, 398] width 342 height 623
drag, startPoint x: 730, startPoint y: 345, endPoint x: 823, endPoint y: 260, distance: 126.1
click at [823, 260] on p at bounding box center [746, 398] width 342 height 623
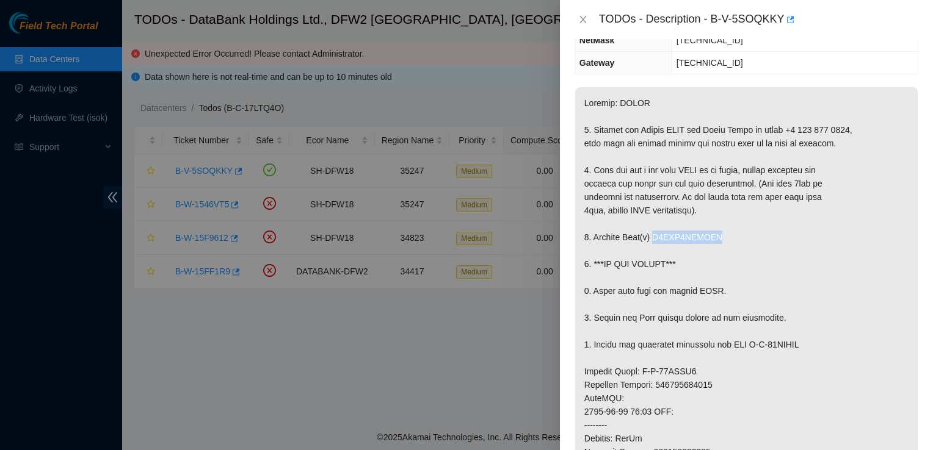
drag, startPoint x: 718, startPoint y: 234, endPoint x: 651, endPoint y: 241, distance: 67.5
click at [651, 241] on p at bounding box center [746, 398] width 342 height 623
copy p "Z5QHK1ASFJKA"
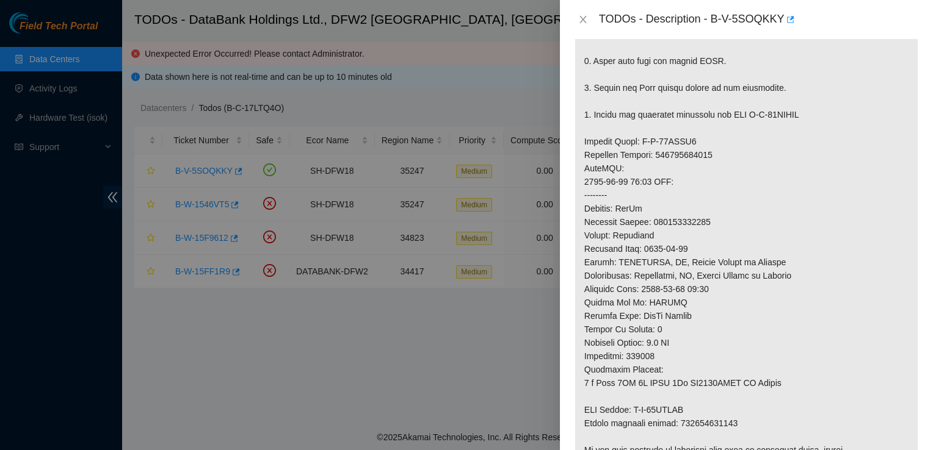
scroll to position [390, 0]
drag, startPoint x: 717, startPoint y: 155, endPoint x: 581, endPoint y: 140, distance: 136.3
click at [581, 140] on p at bounding box center [746, 169] width 342 height 623
copy p "Service Order: B-W-15GRFH9 Tracking Numbers: 463470049997"
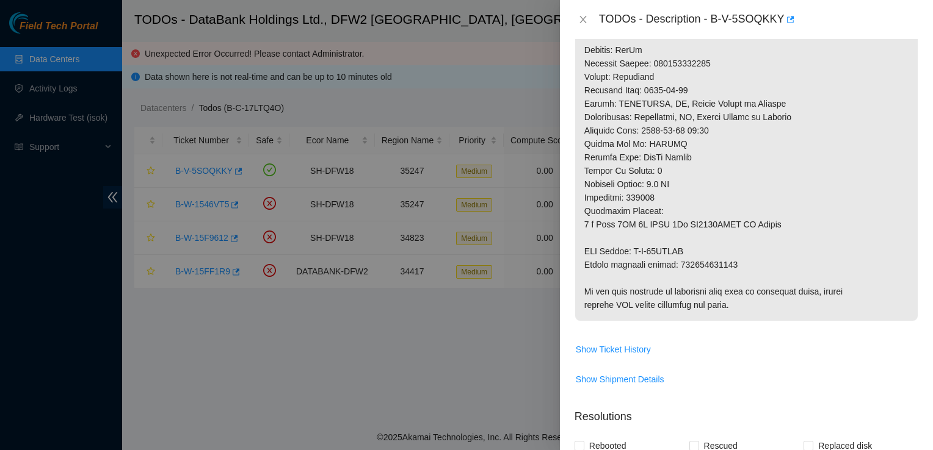
scroll to position [549, 0]
drag, startPoint x: 735, startPoint y: 260, endPoint x: 580, endPoint y: 251, distance: 155.9
click at [580, 251] on p at bounding box center [746, 10] width 342 height 623
copy p "RMA Return: B-W-15GRFHI Return tracking number: 463470050008"
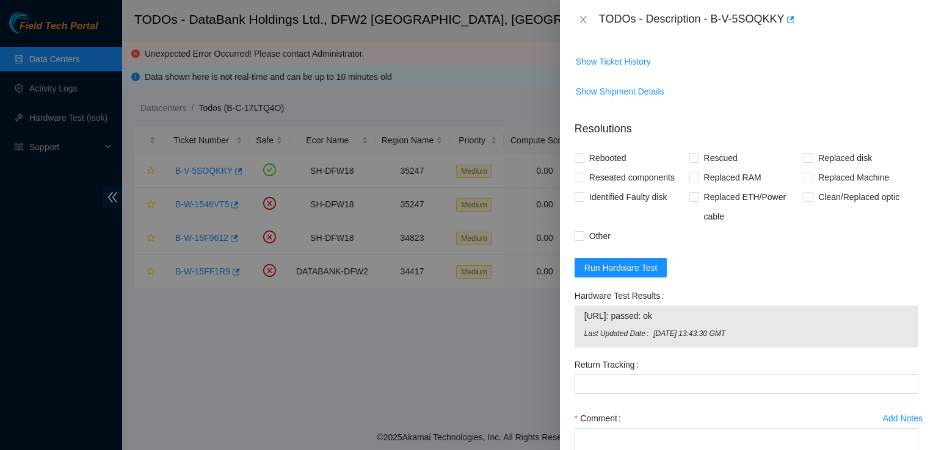
scroll to position [834, 0]
click at [829, 160] on span "Replaced disk" at bounding box center [844, 161] width 63 height 20
click at [812, 160] on input "Replaced disk" at bounding box center [807, 160] width 9 height 9
checkbox input "true"
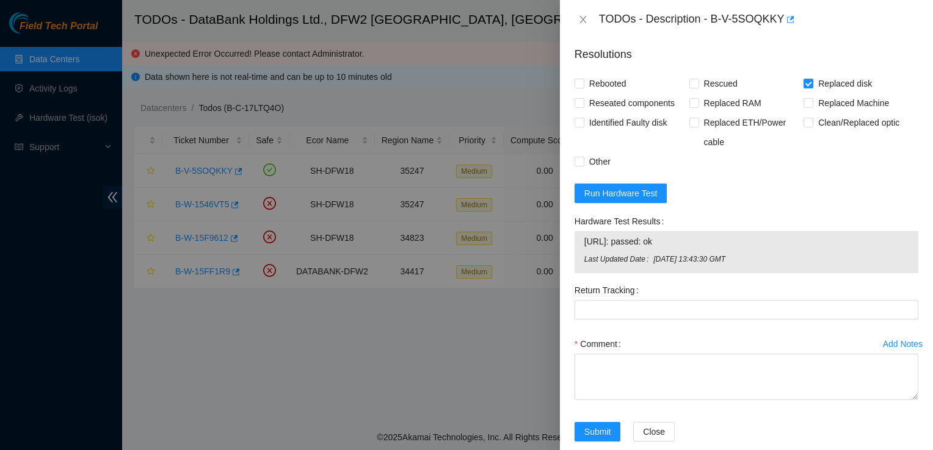
scroll to position [912, 0]
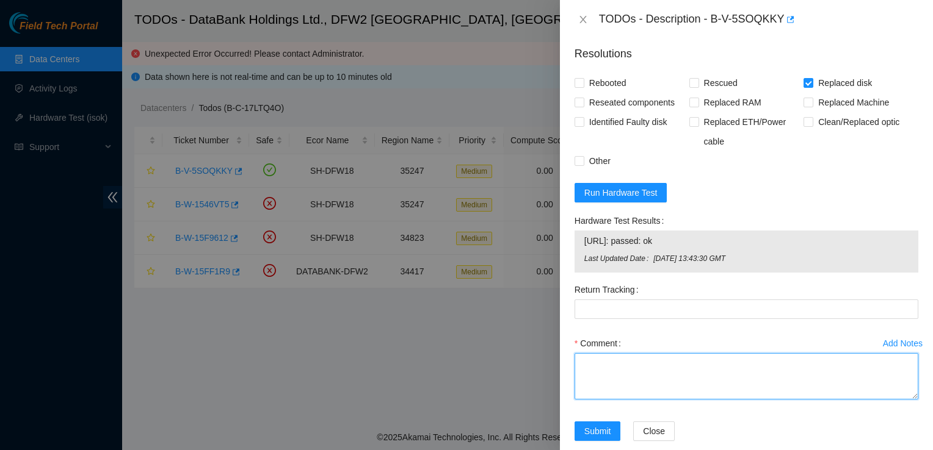
click at [638, 382] on textarea "Comment" at bounding box center [746, 376] width 344 height 46
paste textarea "Ticket: B-V-5SOQKKY Good Disk/Machine/PSU: WCC137PLZDRZ​​ Bad Disk/Machine/PSU:…"
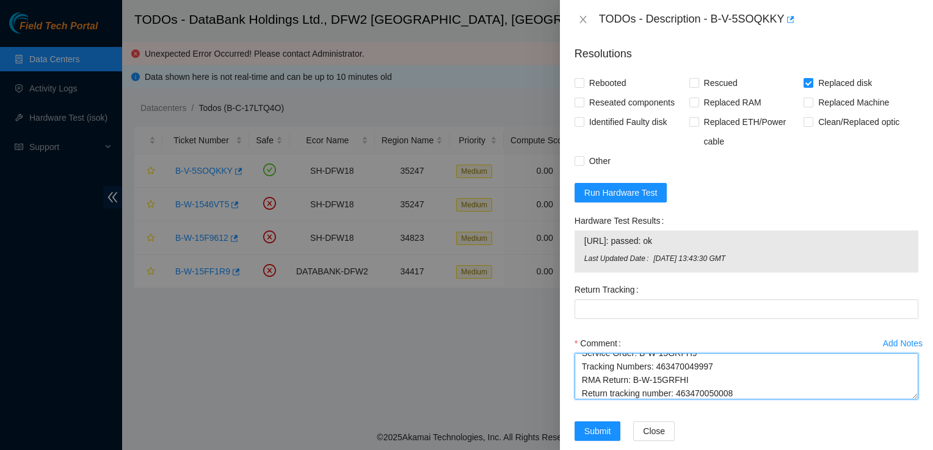
scroll to position [54, 0]
drag, startPoint x: 745, startPoint y: 391, endPoint x: 677, endPoint y: 385, distance: 68.0
click at [677, 385] on textarea "Ticket: B-V-5SOQKKY Good Disk/Machine/PSU: WCC137PLZDRZ​​ Bad Disk/Machine/PSU:…" at bounding box center [746, 376] width 344 height 46
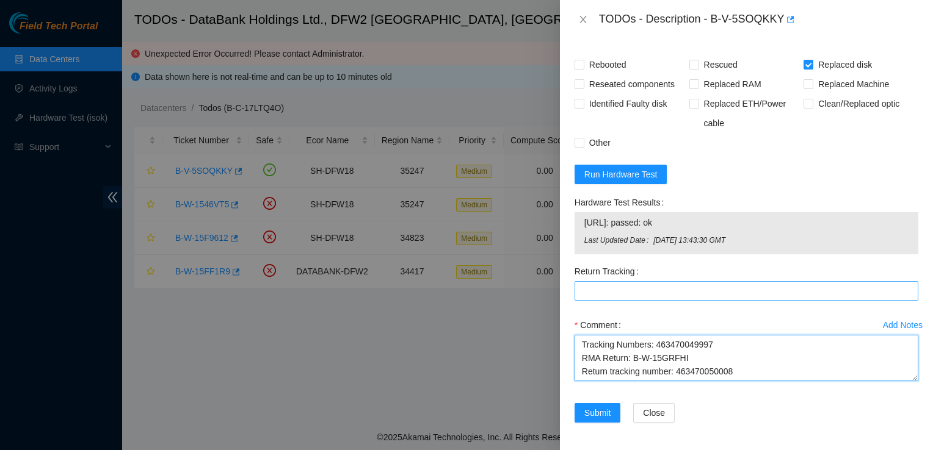
type textarea "Ticket: B-V-5SOQKKY Good Disk/Machine/PSU: WCC137PLZDRZ​​ Bad Disk/Machine/PSU:…"
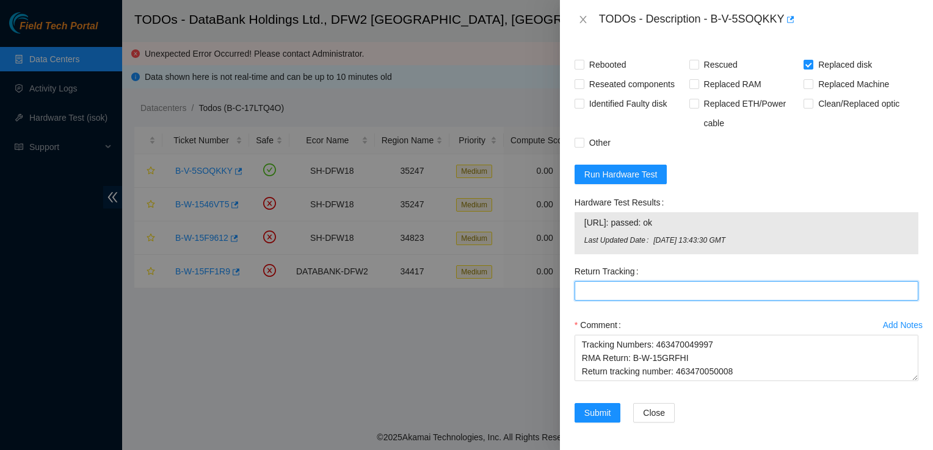
click at [657, 289] on Tracking "Return Tracking" at bounding box center [746, 291] width 344 height 20
paste Tracking "463470050008"
type Tracking "463470050008"
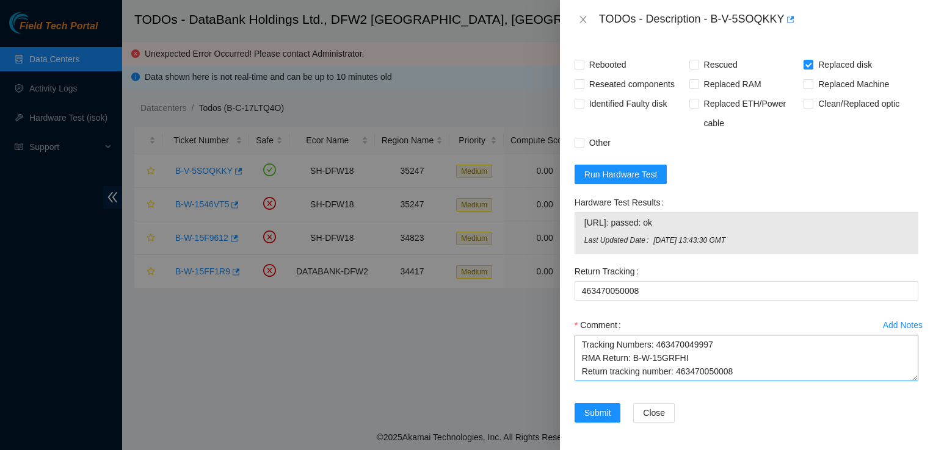
scroll to position [22, 0]
drag, startPoint x: 718, startPoint y: 331, endPoint x: 732, endPoint y: 346, distance: 21.2
click at [732, 346] on div "Comment Ticket: B-V-5SOQKKY Good Disk/Machine/PSU: WCC137PLZDRZ​​ Bad Disk/Mach…" at bounding box center [746, 352] width 344 height 73
click at [745, 364] on textarea "Ticket: B-V-5SOQKKY Good Disk/Machine/PSU: WCC137PLZDRZ​​ Bad Disk/Machine/PSU:…" at bounding box center [746, 358] width 344 height 46
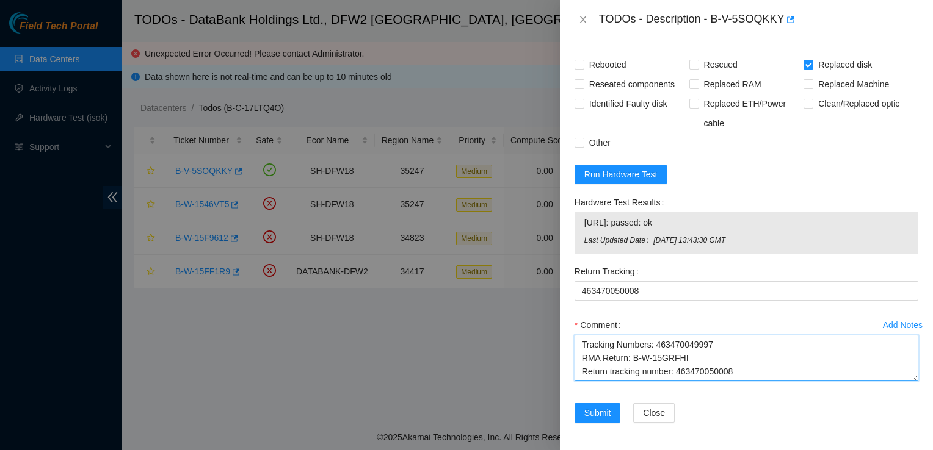
scroll to position [63, 0]
type textarea "Ticket: B-V-5SOQKKY Good Disk/Machine/PSU: WCC137PLZDRZ​​ Bad Disk/Machine/PSU:…"
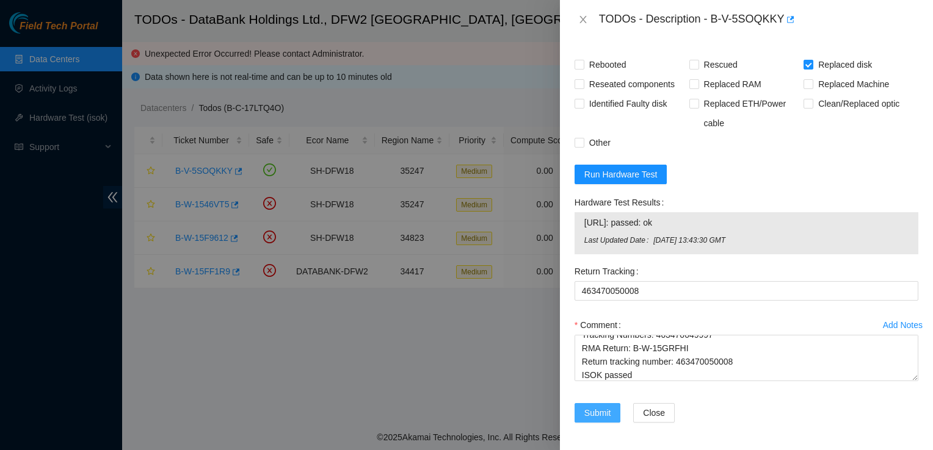
click at [604, 410] on span "Submit" at bounding box center [597, 412] width 27 height 13
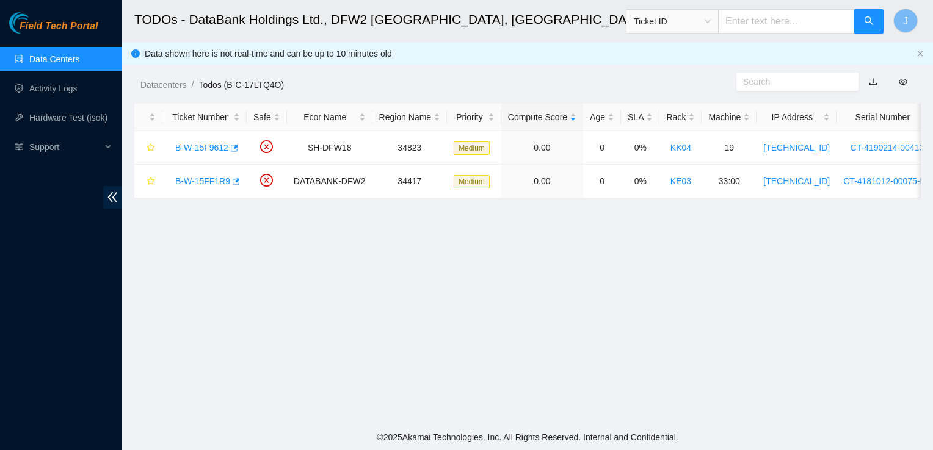
scroll to position [344, 0]
click at [208, 182] on link "B-W-15FF1R9" at bounding box center [202, 181] width 55 height 10
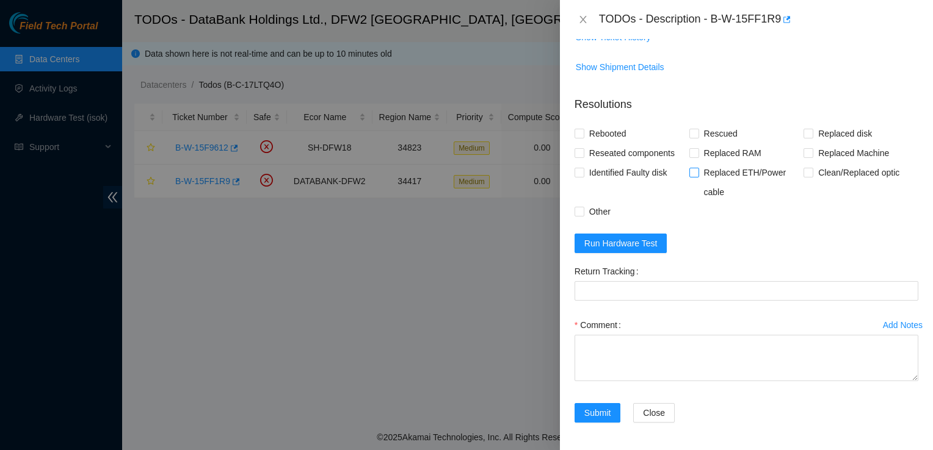
scroll to position [0, 0]
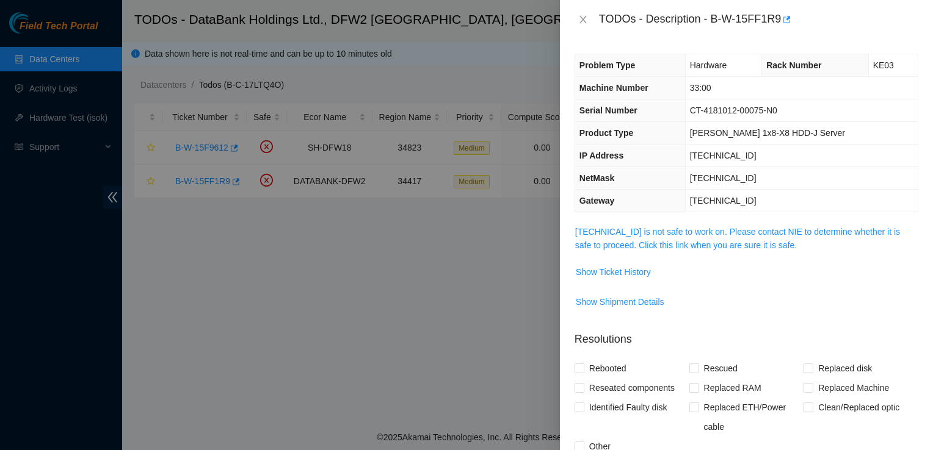
click at [632, 282] on td "Show Ticket History" at bounding box center [746, 277] width 344 height 30
click at [639, 271] on span "Show Ticket History" at bounding box center [613, 272] width 75 height 13
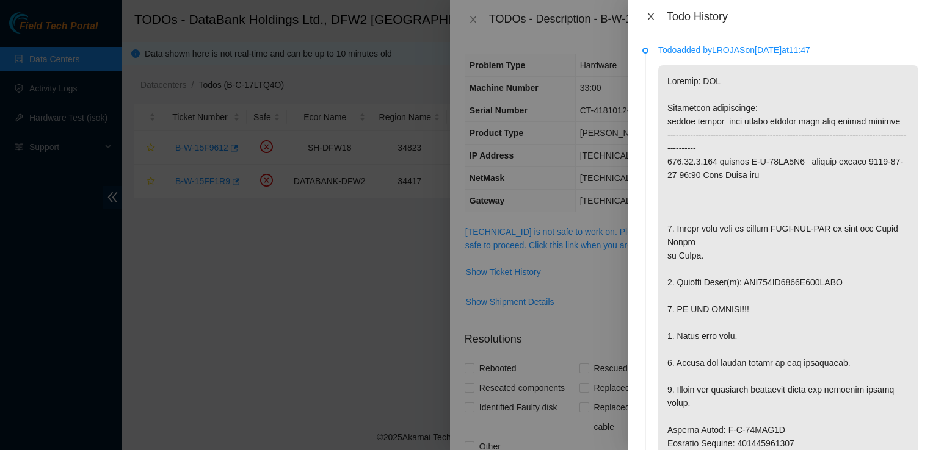
click at [653, 19] on icon "close" at bounding box center [650, 16] width 7 height 7
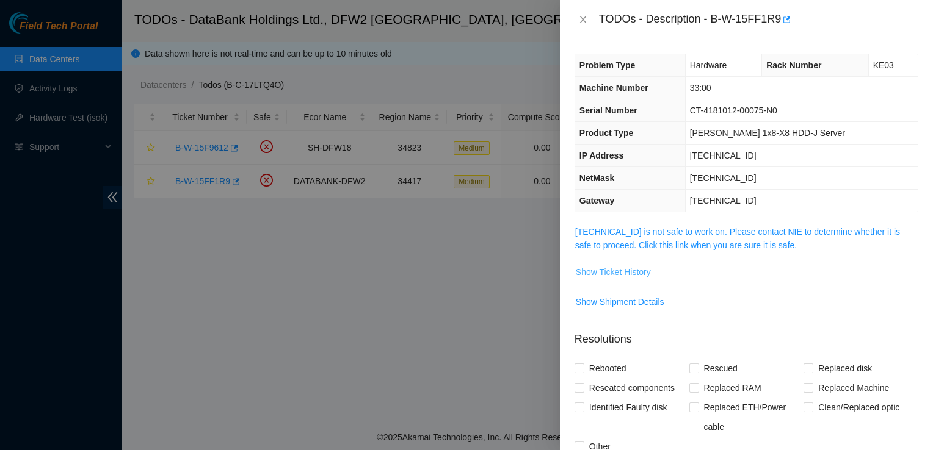
click at [623, 273] on span "Show Ticket History" at bounding box center [613, 272] width 75 height 13
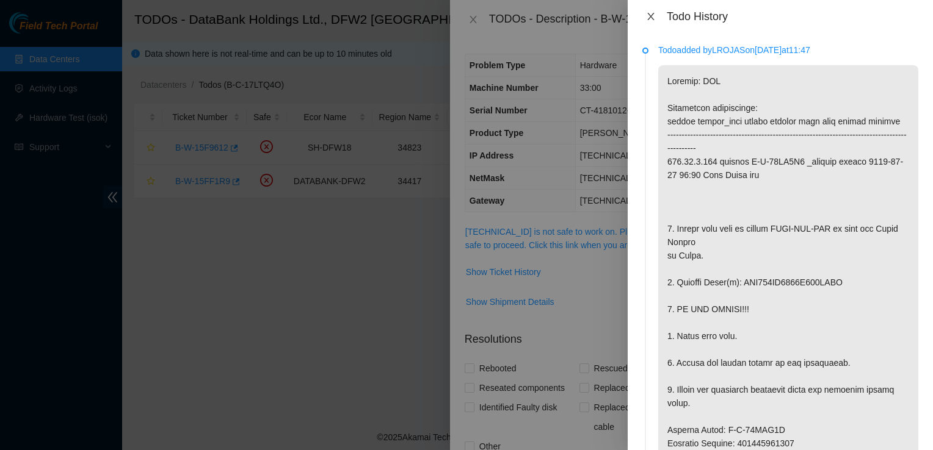
click at [653, 18] on icon "close" at bounding box center [651, 17] width 10 height 10
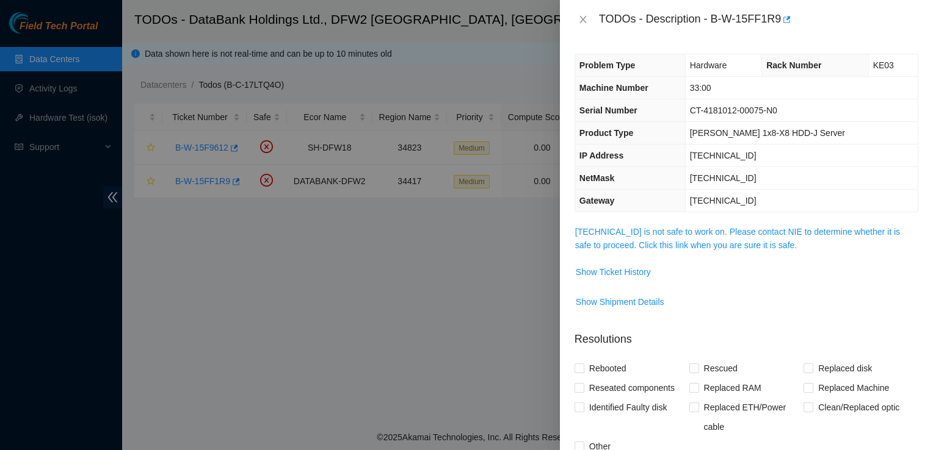
click at [627, 278] on span "Show Ticket History" at bounding box center [613, 272] width 75 height 13
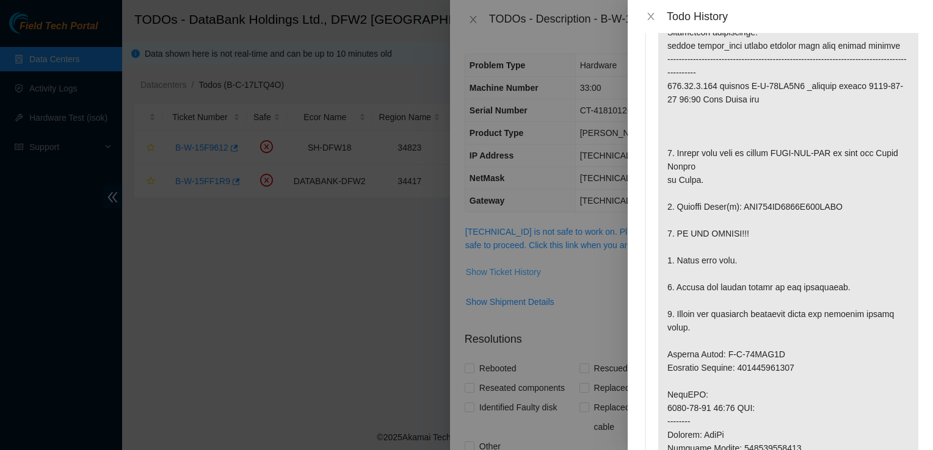
scroll to position [76, 0]
click at [443, 261] on div at bounding box center [466, 225] width 933 height 450
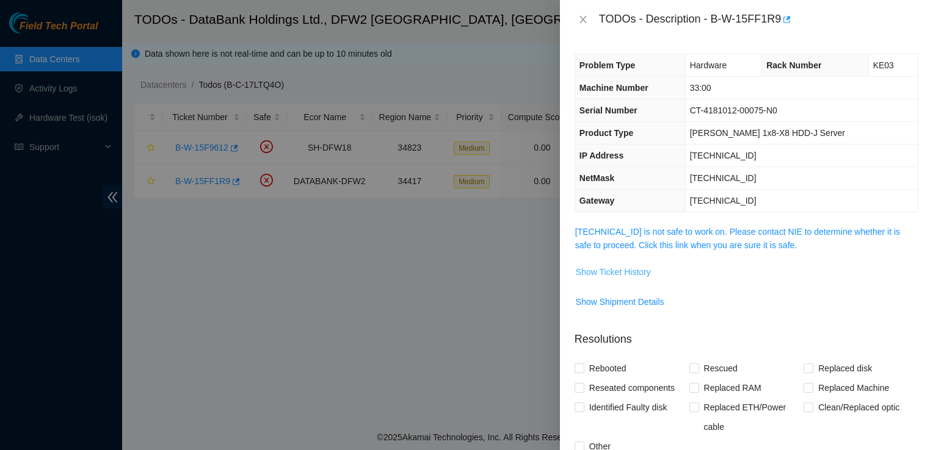
click at [595, 272] on span "Show Ticket History" at bounding box center [613, 272] width 75 height 13
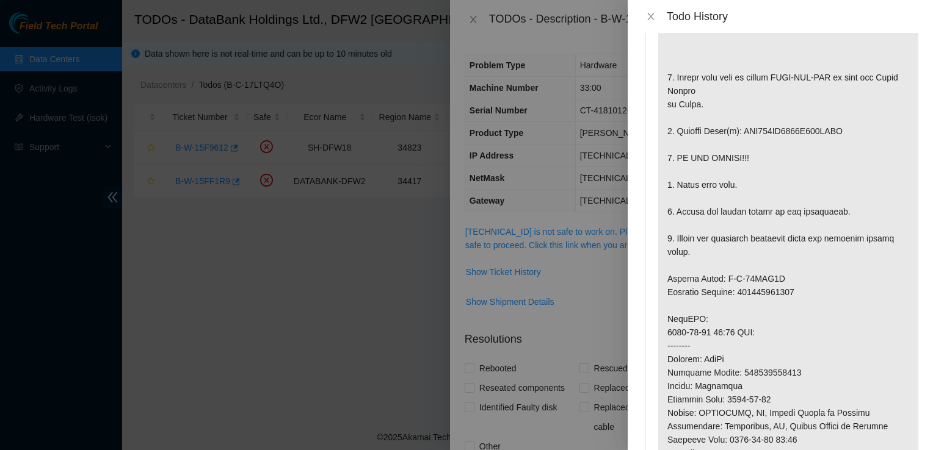
scroll to position [0, 0]
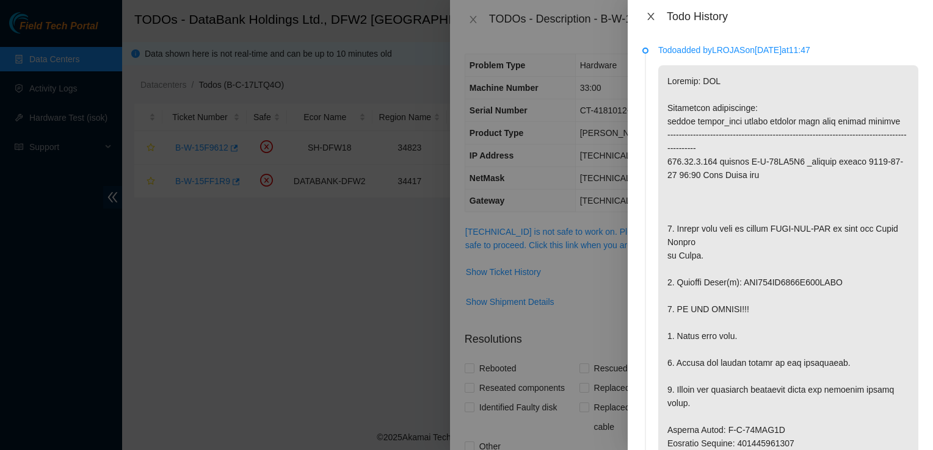
click at [652, 15] on icon "close" at bounding box center [651, 17] width 10 height 10
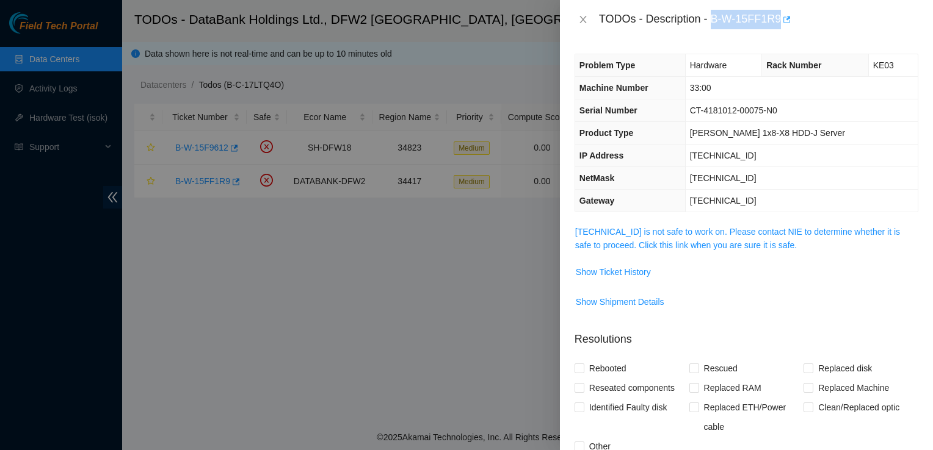
drag, startPoint x: 711, startPoint y: 18, endPoint x: 779, endPoint y: 28, distance: 69.1
click at [779, 28] on div "TODOs - Description - B-W-15FF1R9" at bounding box center [758, 20] width 319 height 20
click at [610, 269] on span "Show Ticket History" at bounding box center [613, 272] width 75 height 13
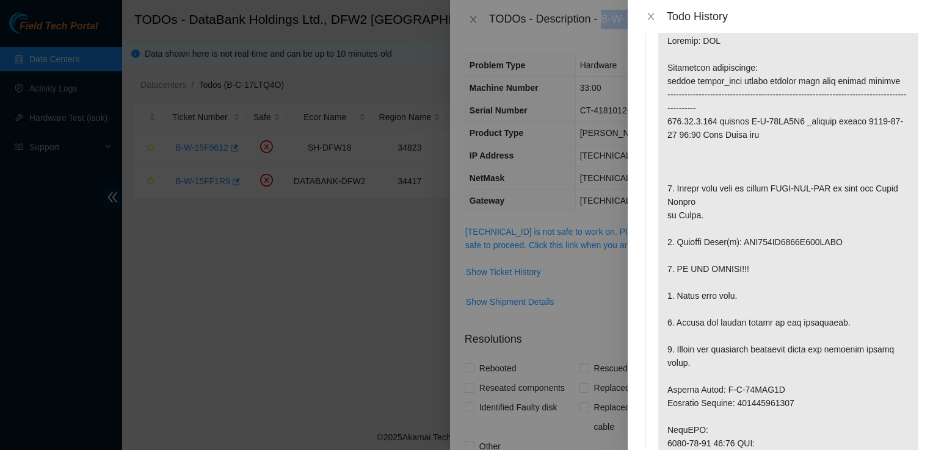
scroll to position [41, 0]
drag, startPoint x: 740, startPoint y: 239, endPoint x: 847, endPoint y: 243, distance: 107.5
click at [847, 243] on p at bounding box center [788, 409] width 260 height 770
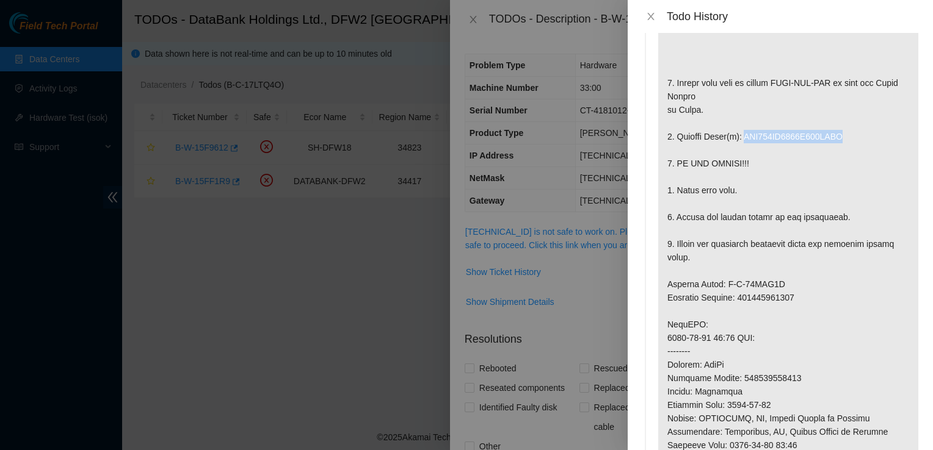
scroll to position [146, 0]
drag, startPoint x: 666, startPoint y: 281, endPoint x: 798, endPoint y: 298, distance: 133.5
click at [798, 298] on p at bounding box center [788, 304] width 260 height 770
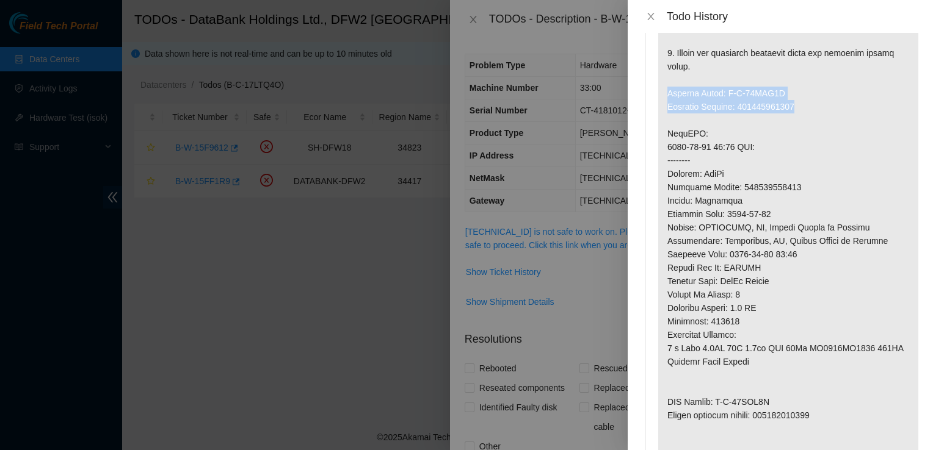
scroll to position [338, 0]
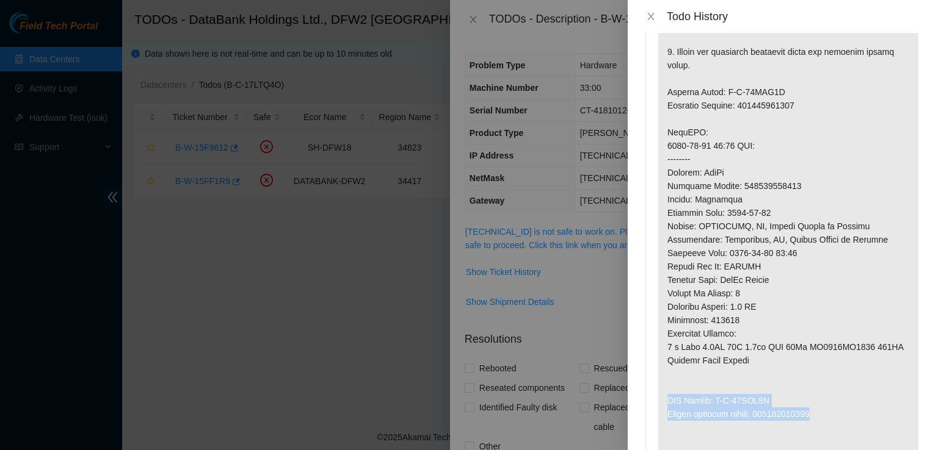
drag, startPoint x: 822, startPoint y: 418, endPoint x: 663, endPoint y: 399, distance: 159.2
click at [663, 399] on p at bounding box center [788, 112] width 260 height 770
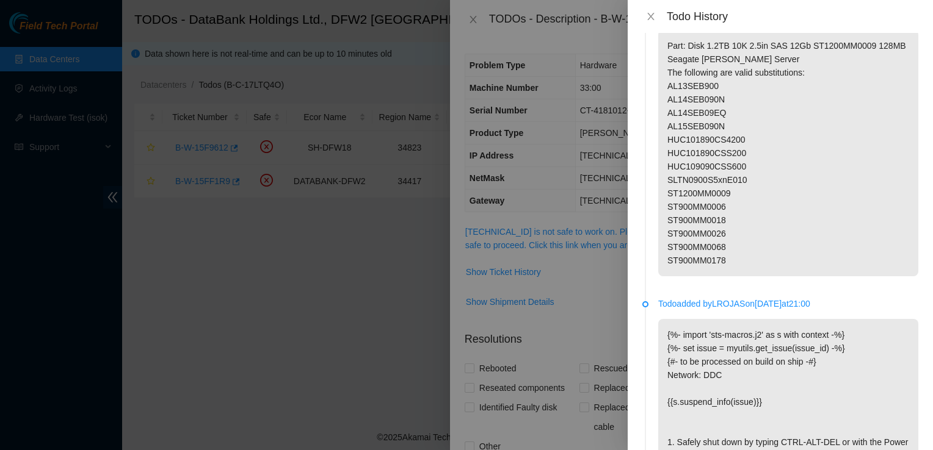
scroll to position [850, 0]
click at [651, 15] on icon "close" at bounding box center [651, 17] width 10 height 10
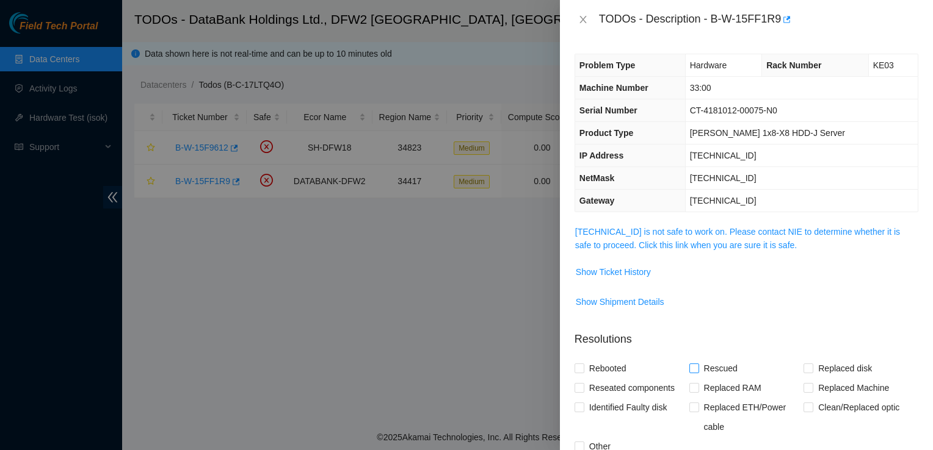
scroll to position [235, 0]
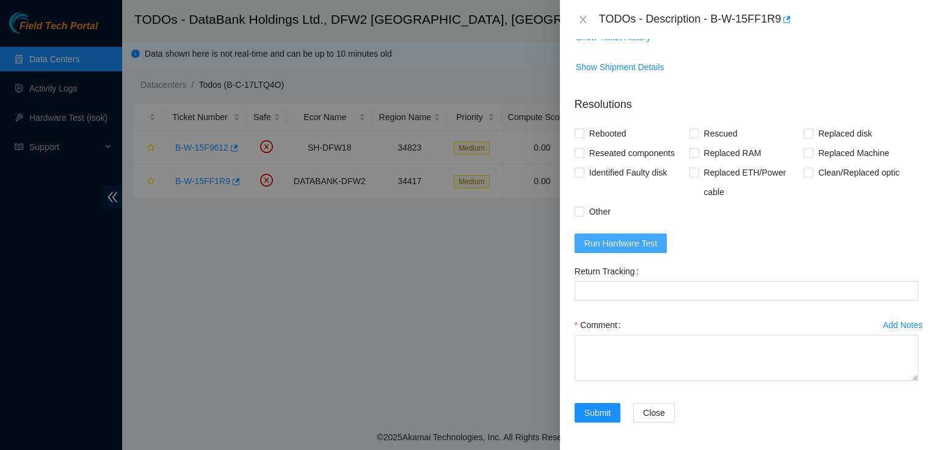
click at [630, 239] on span "Run Hardware Test" at bounding box center [620, 243] width 73 height 13
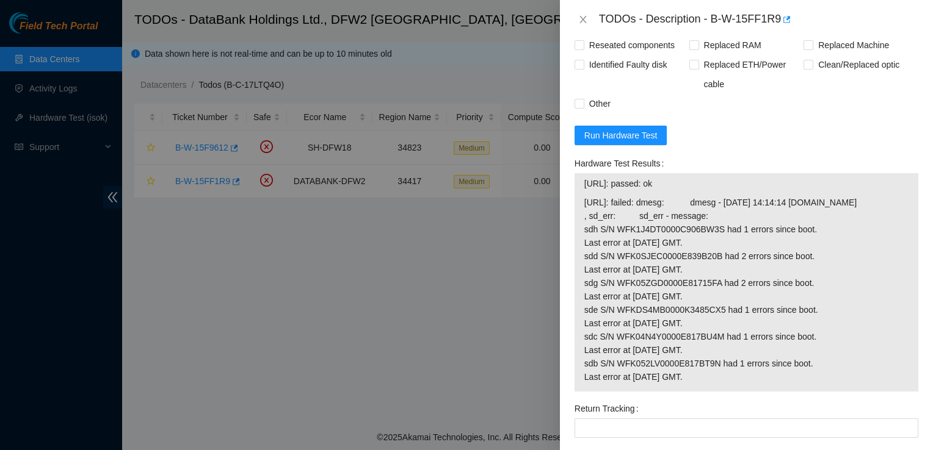
scroll to position [342, 0]
click at [638, 133] on span "Run Hardware Test" at bounding box center [620, 136] width 73 height 13
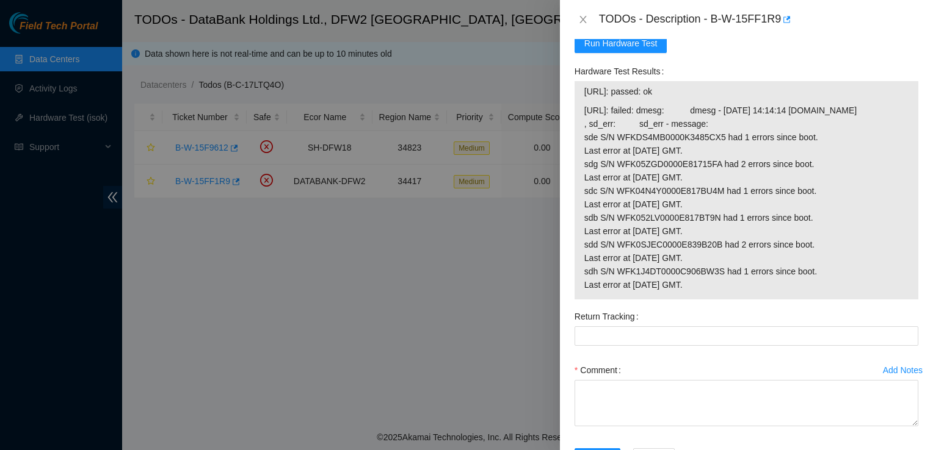
scroll to position [494, 0]
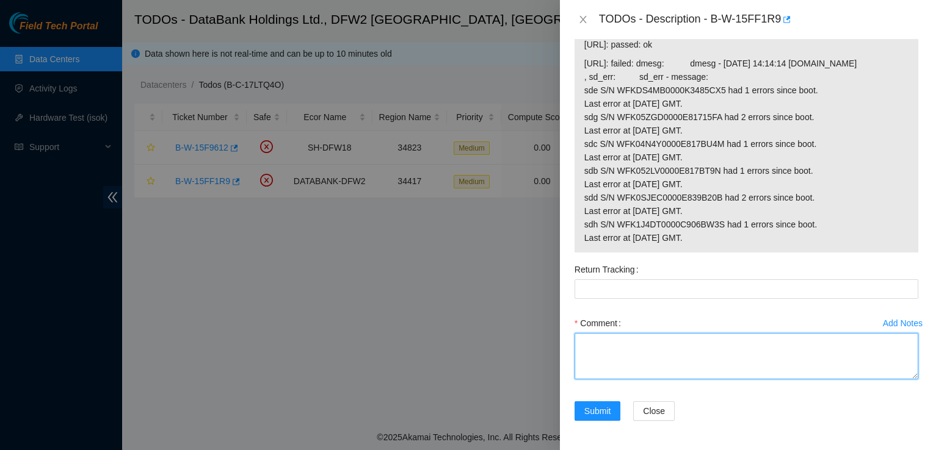
click at [625, 337] on textarea "Comment" at bounding box center [746, 356] width 344 height 46
paste textarea "Ticket: B-W-15FF1R9 Good Disk/Machine/PSU: WFK4EV6F Bad Disk/Machine/PSU: WFK05…"
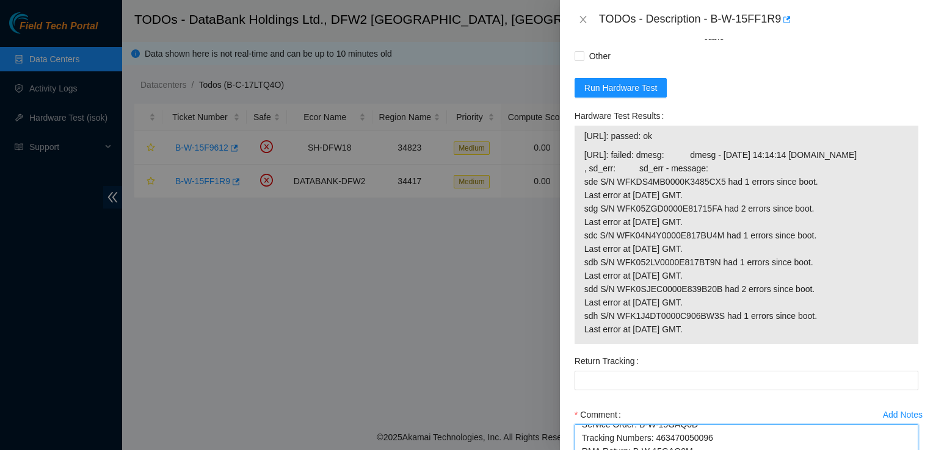
scroll to position [0, 0]
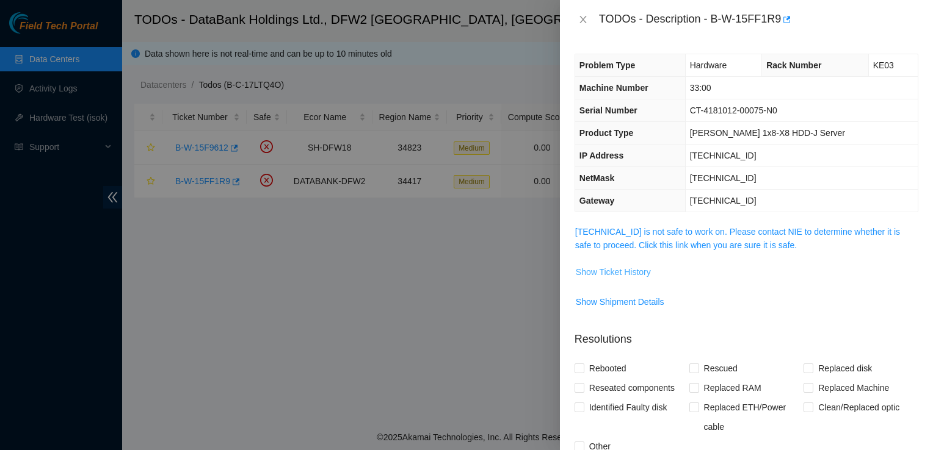
type textarea "Ticket: B-W-15FF1R9 Good Disk/Machine/PSU: WFK4EV6F Bad Disk/Machine/PSU: WFK05…"
click at [605, 267] on span "Show Ticket History" at bounding box center [613, 272] width 75 height 13
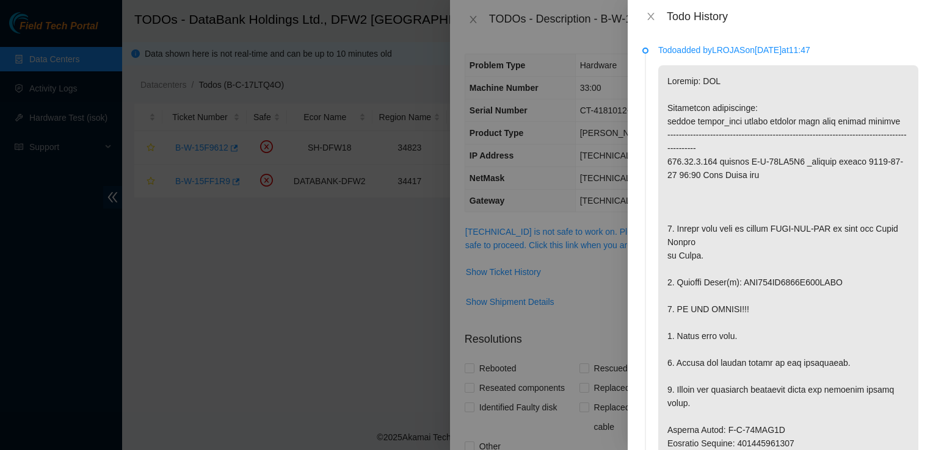
click at [640, 16] on div "Todo History" at bounding box center [779, 16] width 305 height 33
click at [653, 18] on icon "close" at bounding box center [651, 17] width 10 height 10
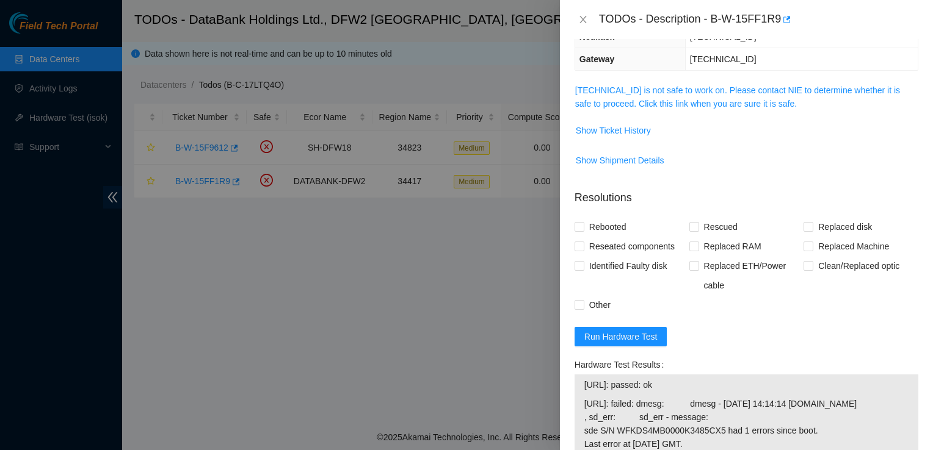
scroll to position [142, 0]
click at [590, 225] on span "Rebooted" at bounding box center [607, 227] width 47 height 20
click at [583, 225] on input "Rebooted" at bounding box center [578, 226] width 9 height 9
checkbox input "true"
click at [823, 228] on span "Replaced disk" at bounding box center [844, 227] width 63 height 20
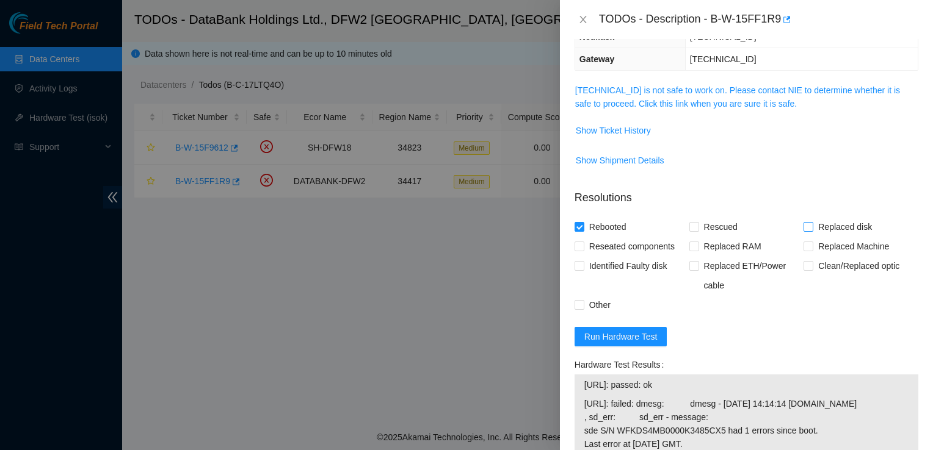
click at [812, 228] on input "Replaced disk" at bounding box center [807, 226] width 9 height 9
checkbox input "true"
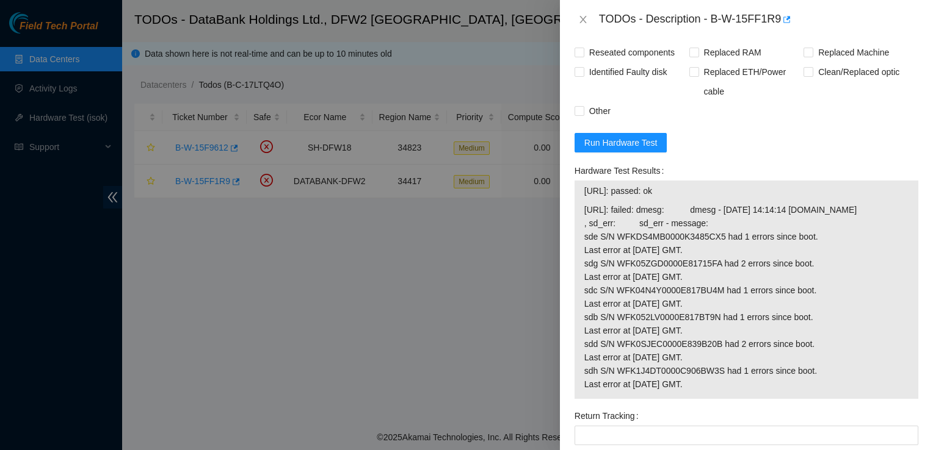
scroll to position [327, 0]
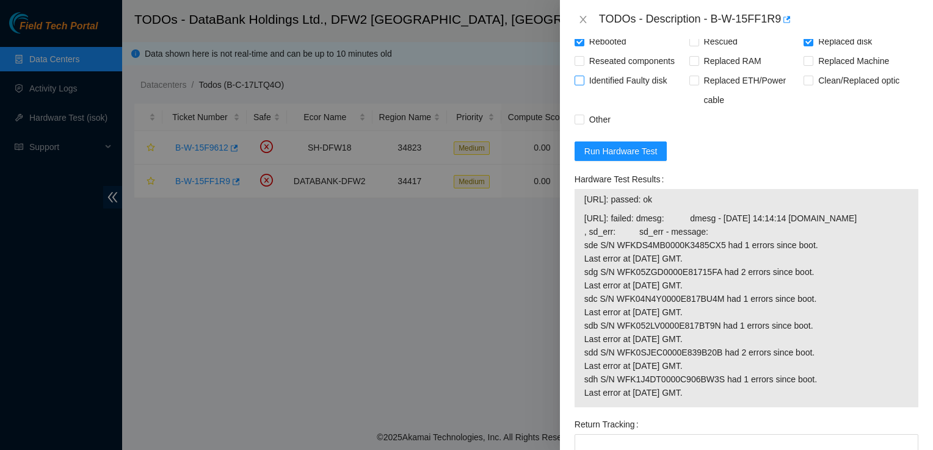
click at [602, 81] on span "Identified Faulty disk" at bounding box center [628, 81] width 88 height 20
click at [583, 81] on input "Identified Faulty disk" at bounding box center [578, 80] width 9 height 9
checkbox input "true"
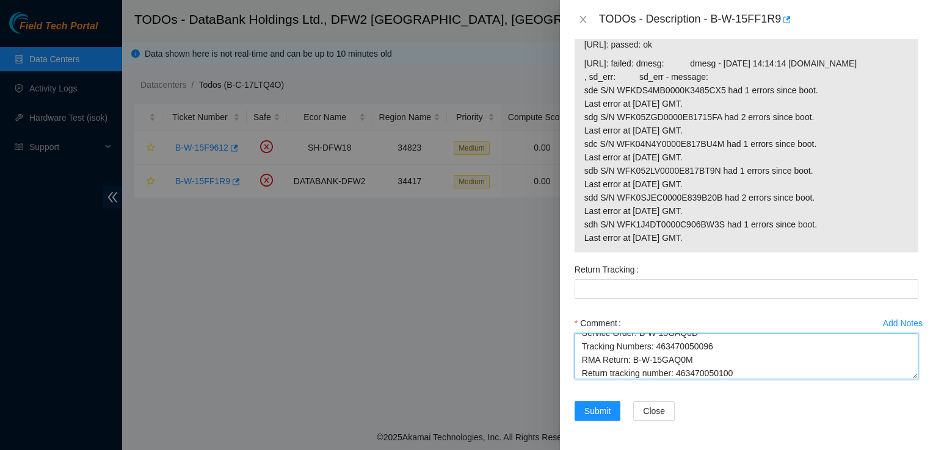
scroll to position [54, 0]
drag, startPoint x: 739, startPoint y: 374, endPoint x: 676, endPoint y: 370, distance: 63.0
click at [676, 370] on textarea "Ticket: B-W-15FF1R9 Good Disk/Machine/PSU: WFK4EV6F Bad Disk/Machine/PSU: WFK05…" at bounding box center [746, 356] width 344 height 46
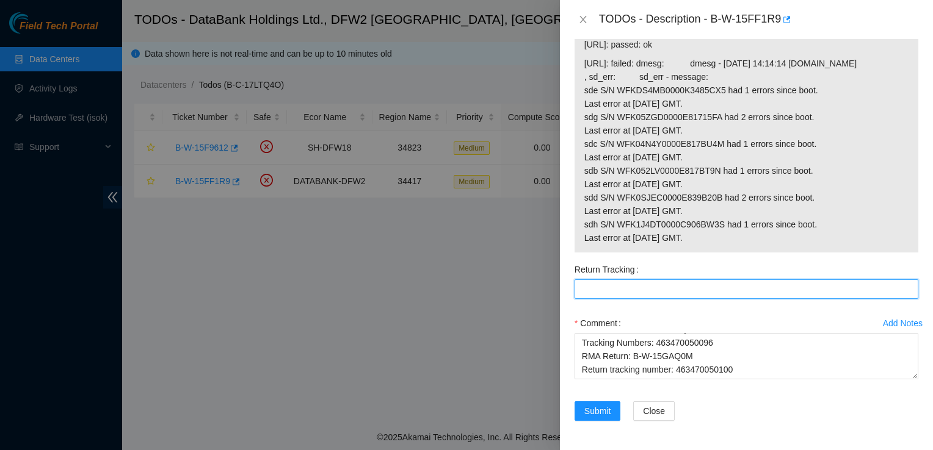
click at [623, 294] on Tracking "Return Tracking" at bounding box center [746, 290] width 344 height 20
paste Tracking "463470050100"
type Tracking "463470050100"
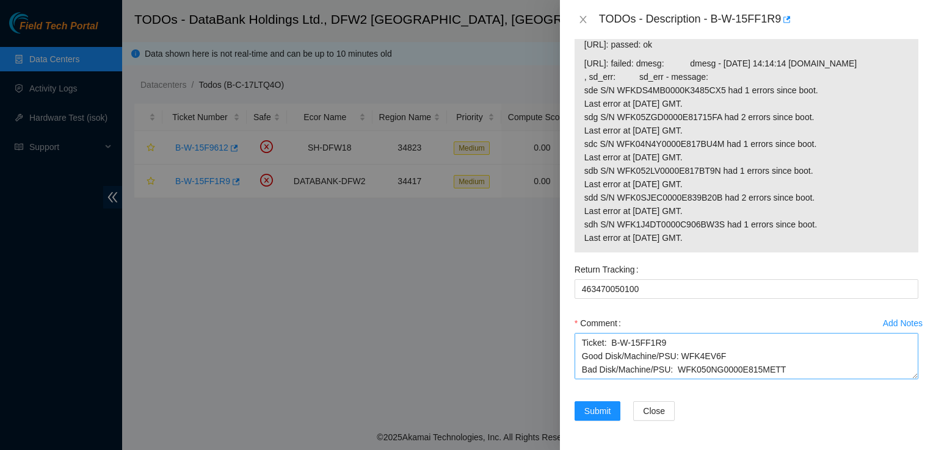
scroll to position [54, 0]
drag, startPoint x: 583, startPoint y: 346, endPoint x: 815, endPoint y: 482, distance: 269.1
click at [815, 450] on html "Field Tech Portal Data Centers Activity Logs Hardware Test (isok) Support TODOs…" at bounding box center [466, 225] width 933 height 450
drag, startPoint x: 579, startPoint y: 345, endPoint x: 833, endPoint y: 482, distance: 288.1
click at [833, 450] on html "Field Tech Portal Data Centers Activity Logs Hardware Test (isok) Support TODOs…" at bounding box center [466, 225] width 933 height 450
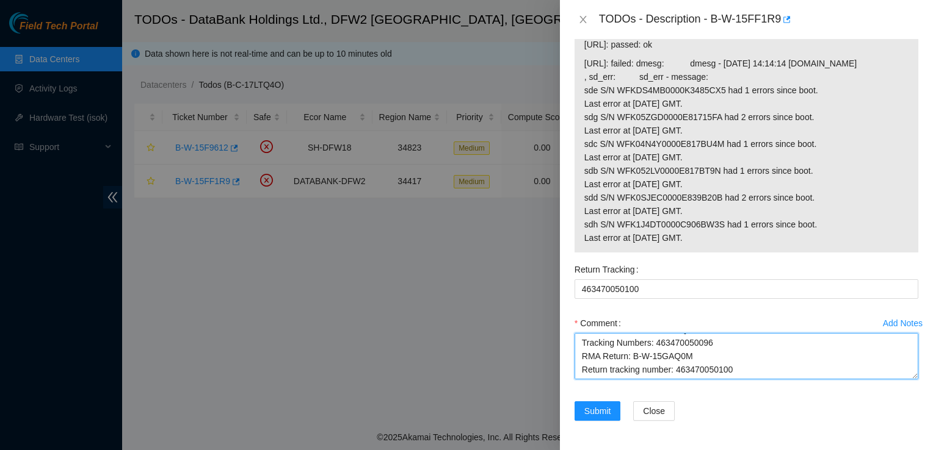
click at [747, 375] on textarea "Ticket: B-W-15FF1R9 Good Disk/Machine/PSU: WFK4EV6F Bad Disk/Machine/PSU: WFK05…" at bounding box center [746, 356] width 344 height 46
drag, startPoint x: 673, startPoint y: 375, endPoint x: 555, endPoint y: 193, distance: 217.5
click at [550, 183] on div "TODOs - Description - B-W-15FF1R9 Problem Type Hardware Rack Number KE03 Machin…" at bounding box center [466, 225] width 933 height 450
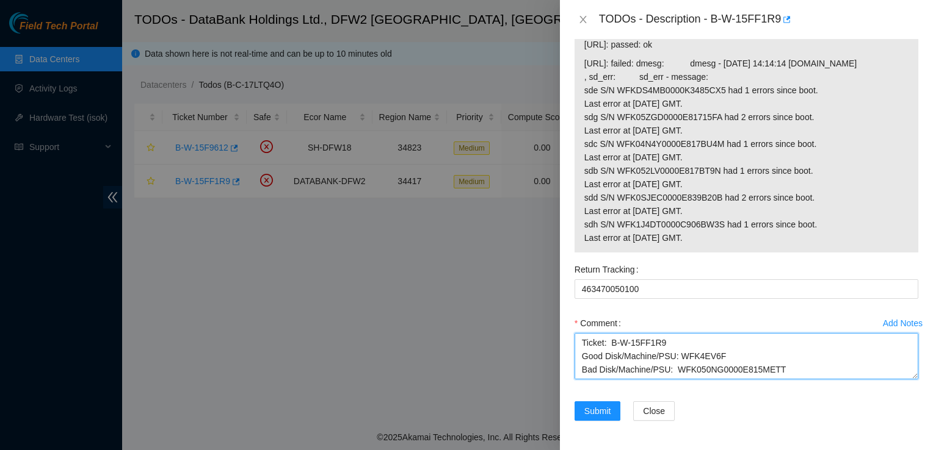
type textarea "Ticket: B-W-15FF1R9 Good Disk/Machine/PSU: WFK4EV6F Bad Disk/Machine/PSU: WFK05…"
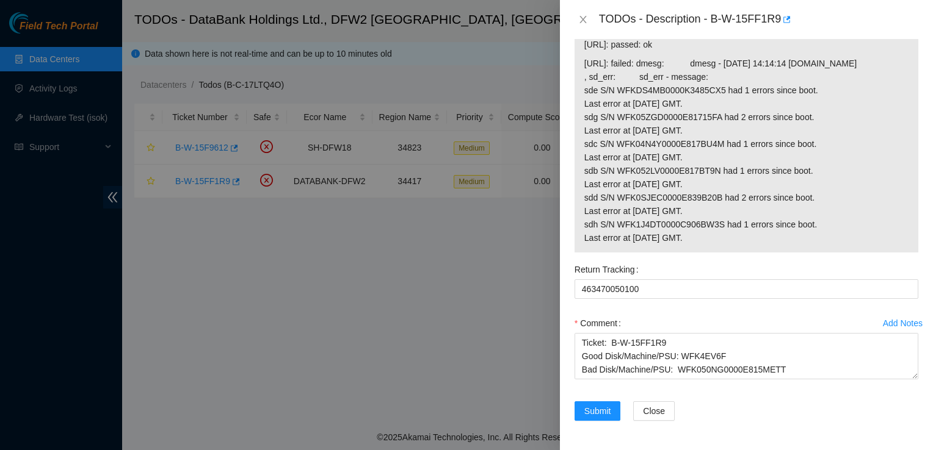
click at [687, 267] on div "Return Tracking" at bounding box center [746, 270] width 344 height 20
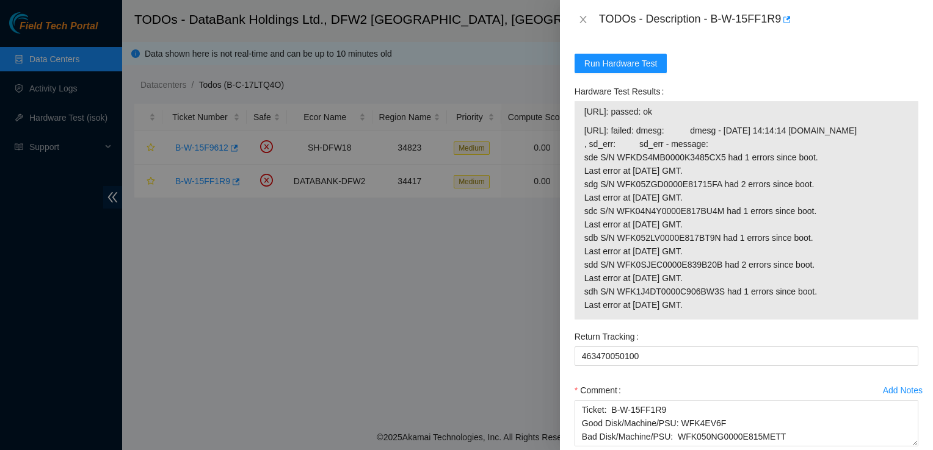
scroll to position [494, 0]
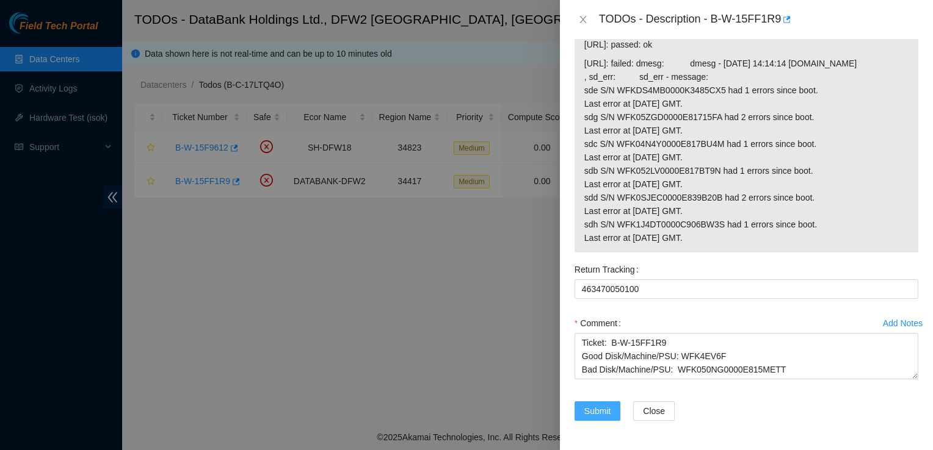
click at [599, 410] on span "Submit" at bounding box center [597, 411] width 27 height 13
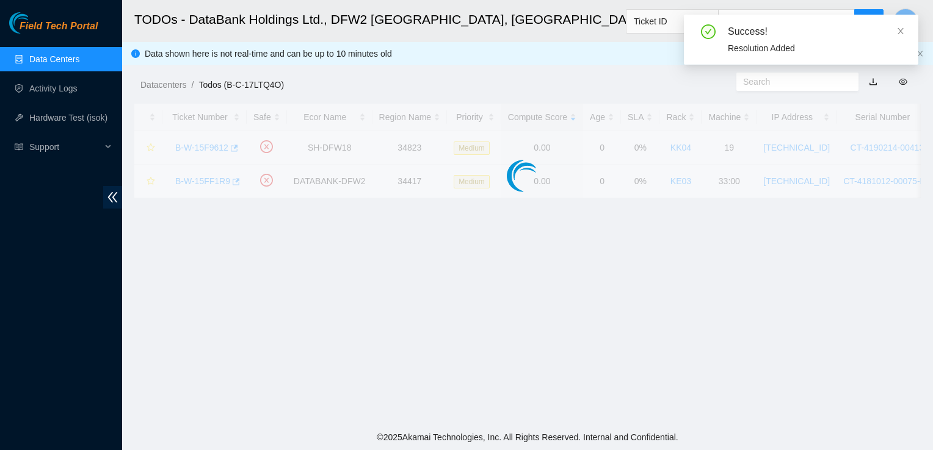
scroll to position [308, 0]
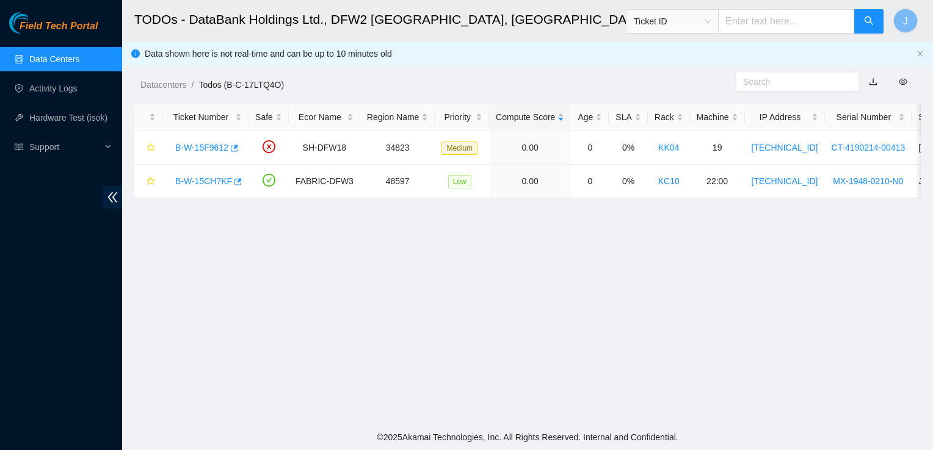
click at [76, 60] on link "Data Centers" at bounding box center [54, 59] width 50 height 10
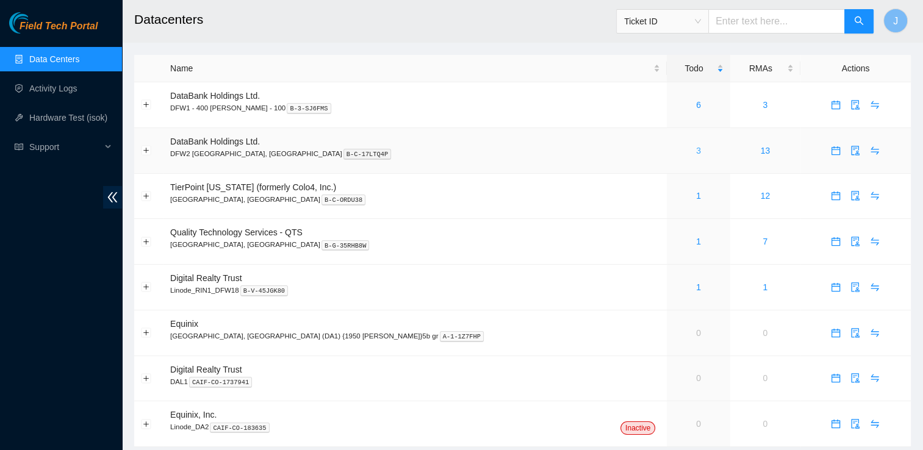
click at [696, 153] on link "3" at bounding box center [698, 151] width 5 height 10
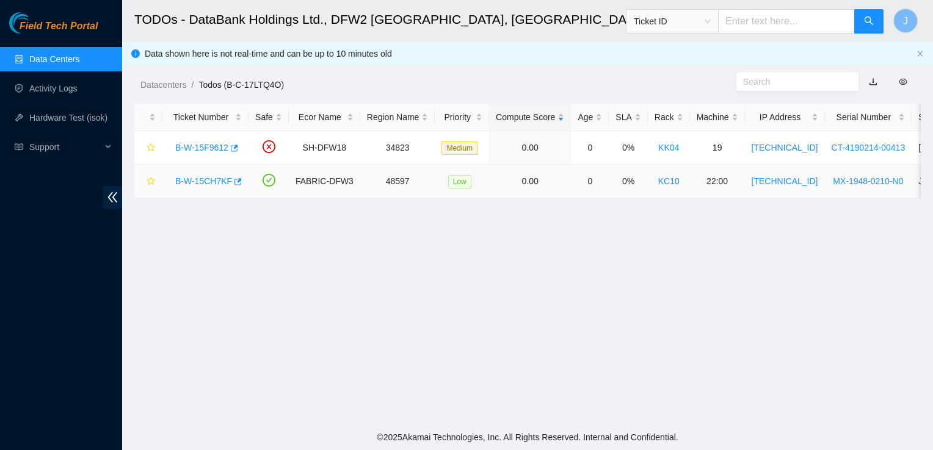
click at [205, 182] on link "B-W-15CH7KF" at bounding box center [203, 181] width 57 height 10
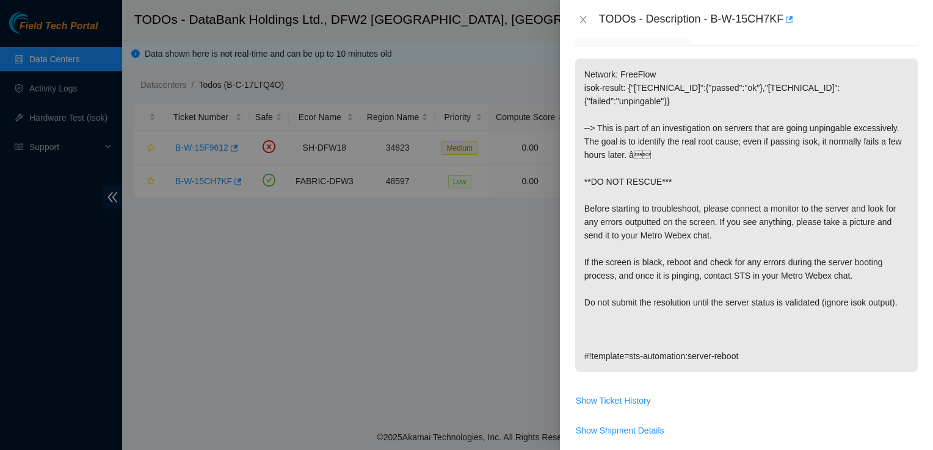
scroll to position [190, 0]
click at [690, 167] on p "Network: FreeFlow isok-result: {"[TECHNICAL_ID]":{"passed":"ok"},"[TECHNICAL_ID…" at bounding box center [746, 214] width 342 height 314
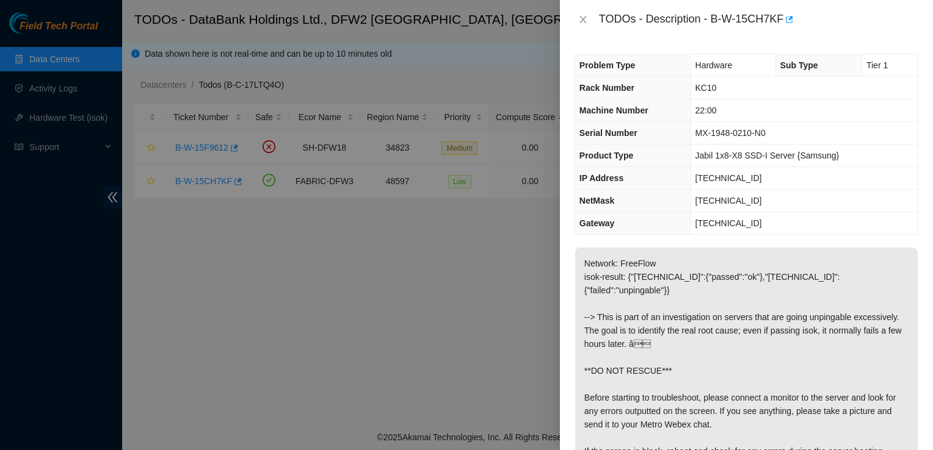
scroll to position [90, 0]
